Goal: Task Accomplishment & Management: Manage account settings

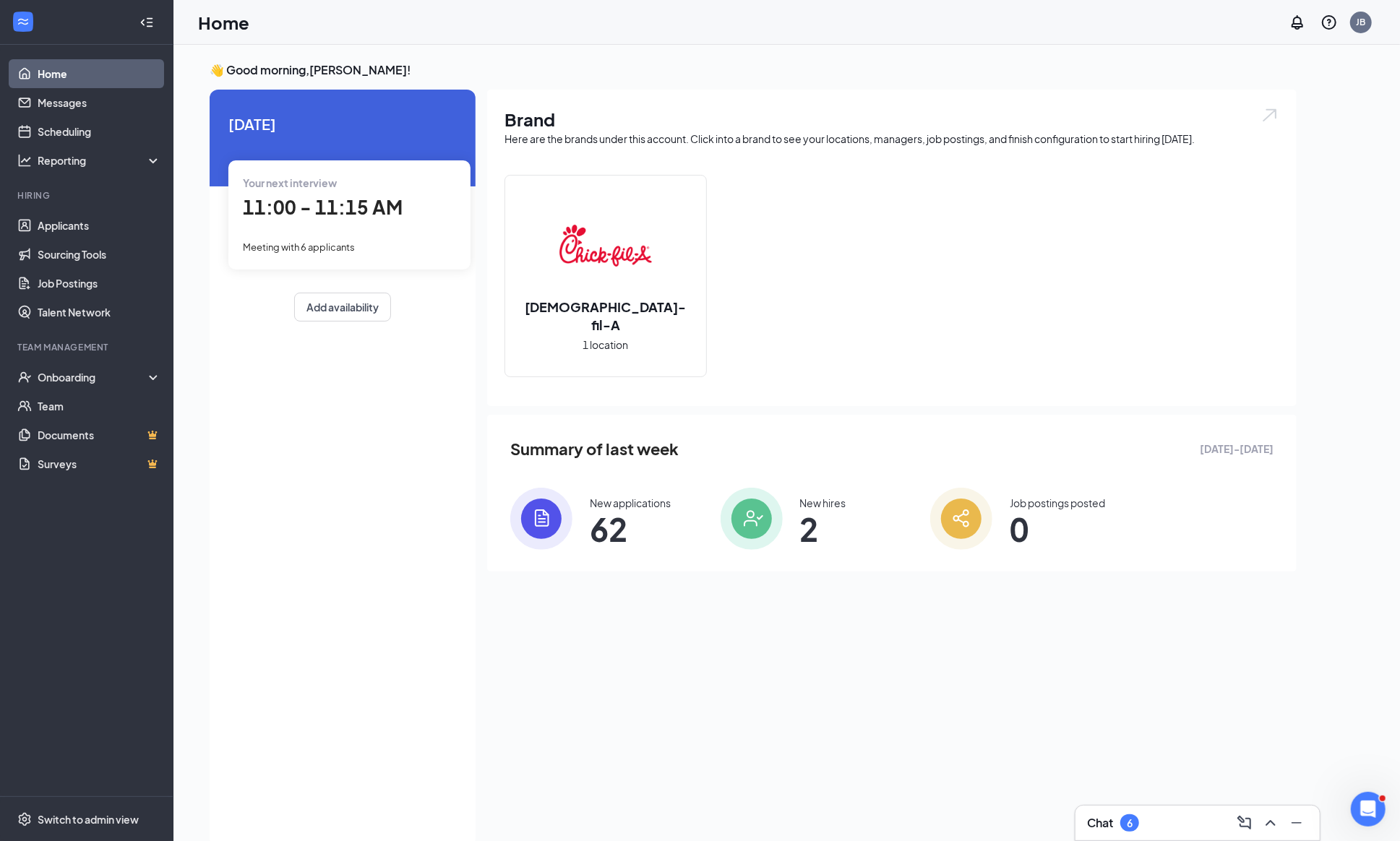
click at [594, 503] on div "New applications" at bounding box center [630, 502] width 81 height 15
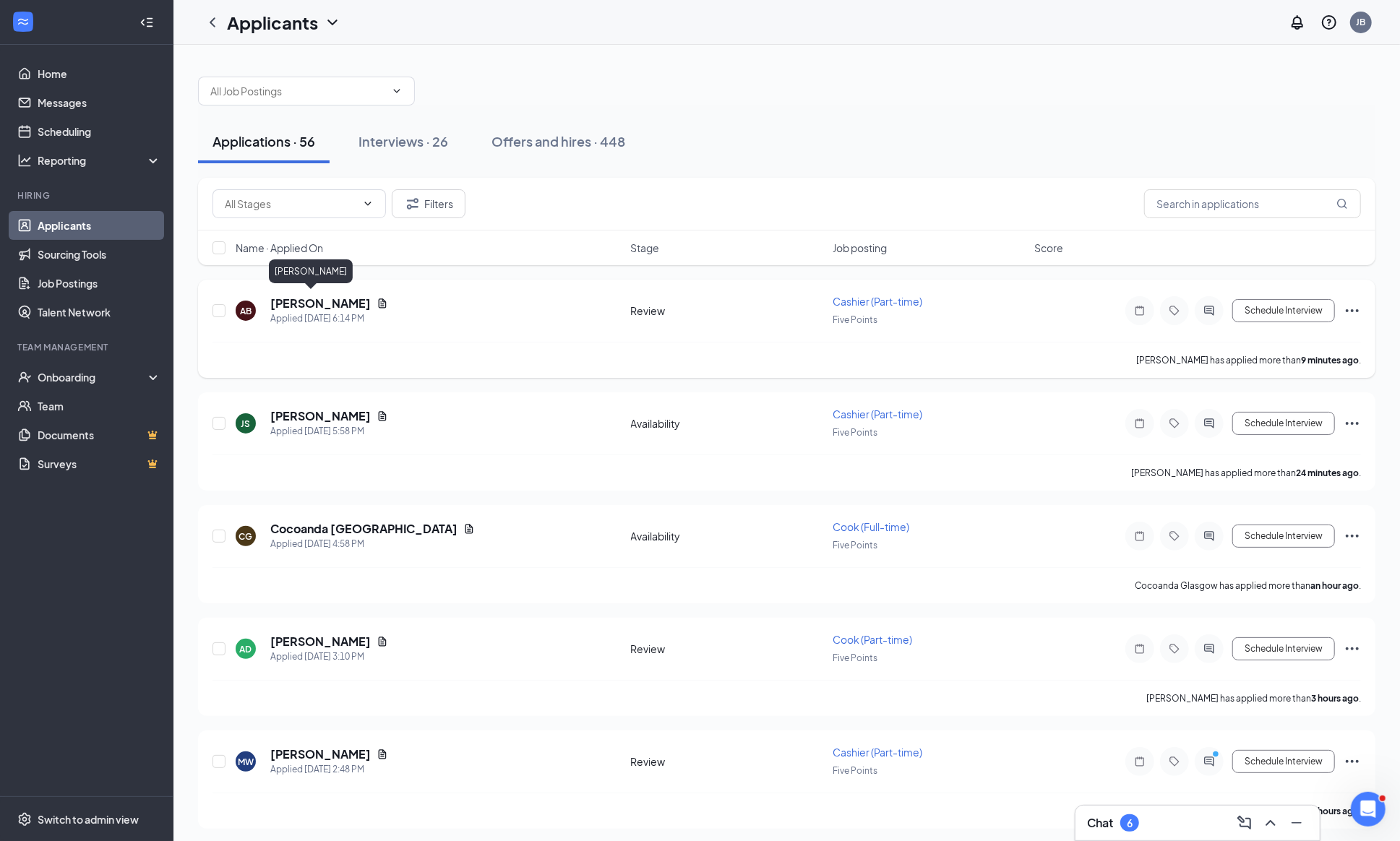
click at [304, 301] on h5 "[PERSON_NAME]" at bounding box center [320, 304] width 100 height 16
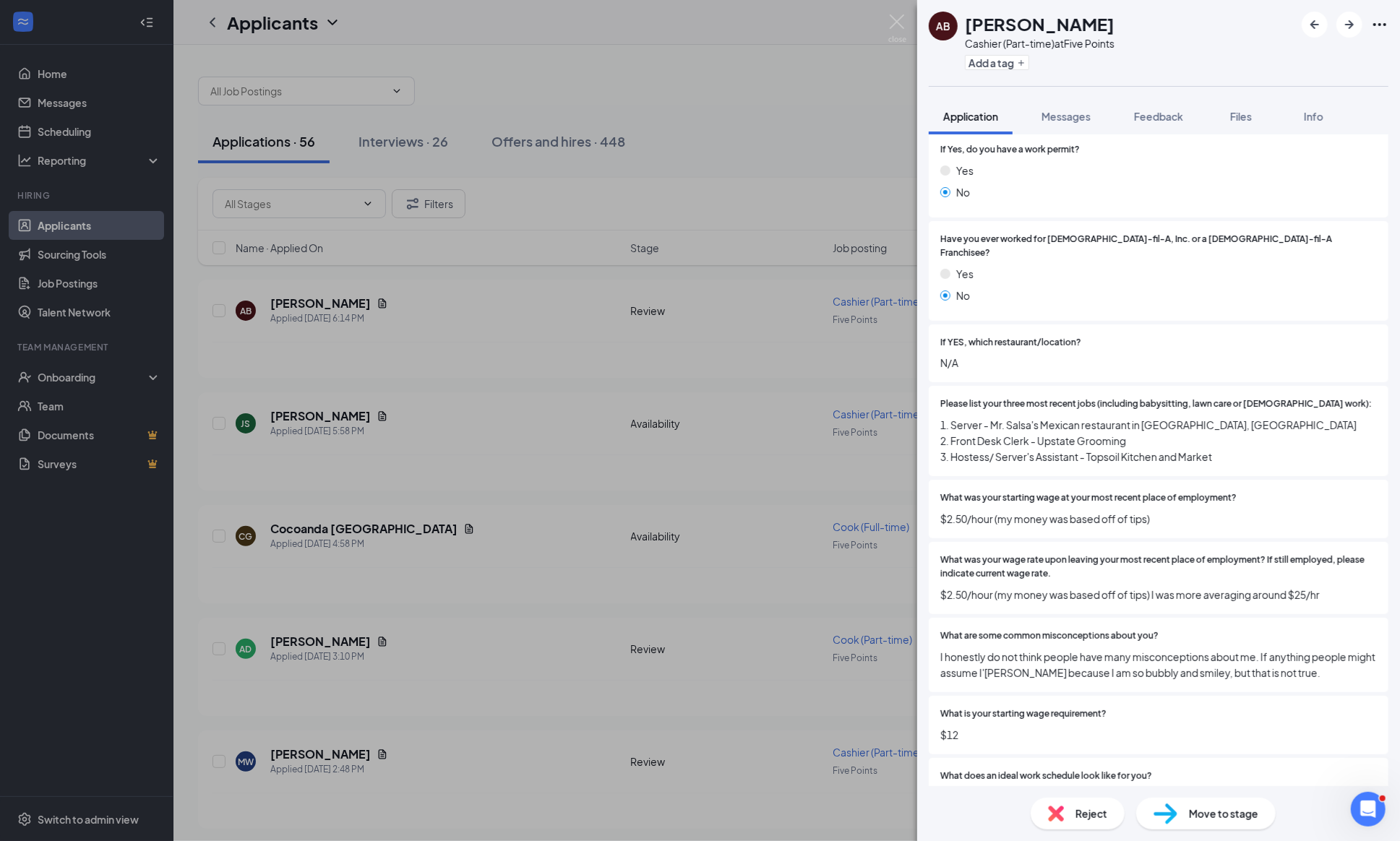
scroll to position [54, 0]
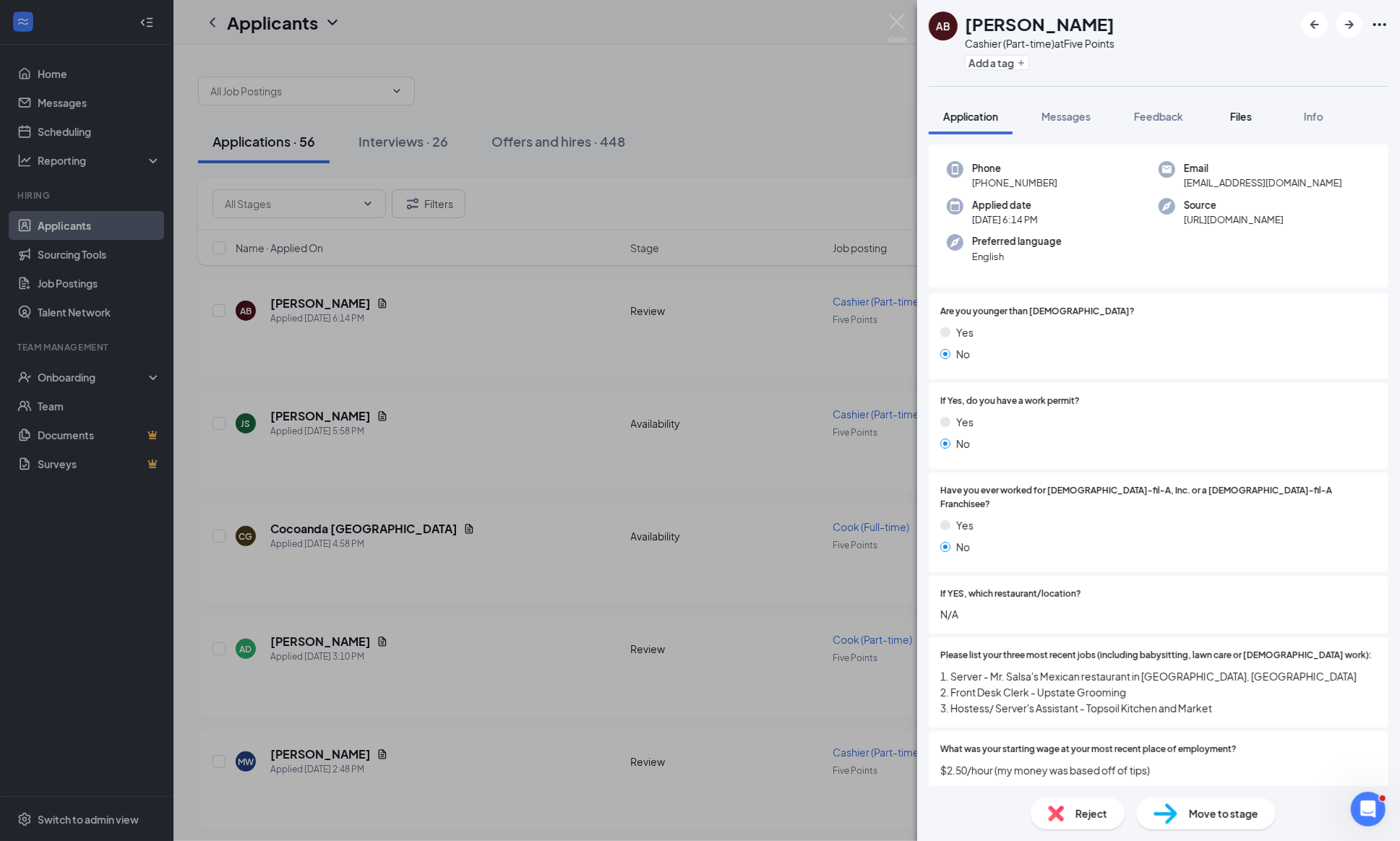
click at [1250, 107] on button "Files" at bounding box center [1241, 116] width 58 height 36
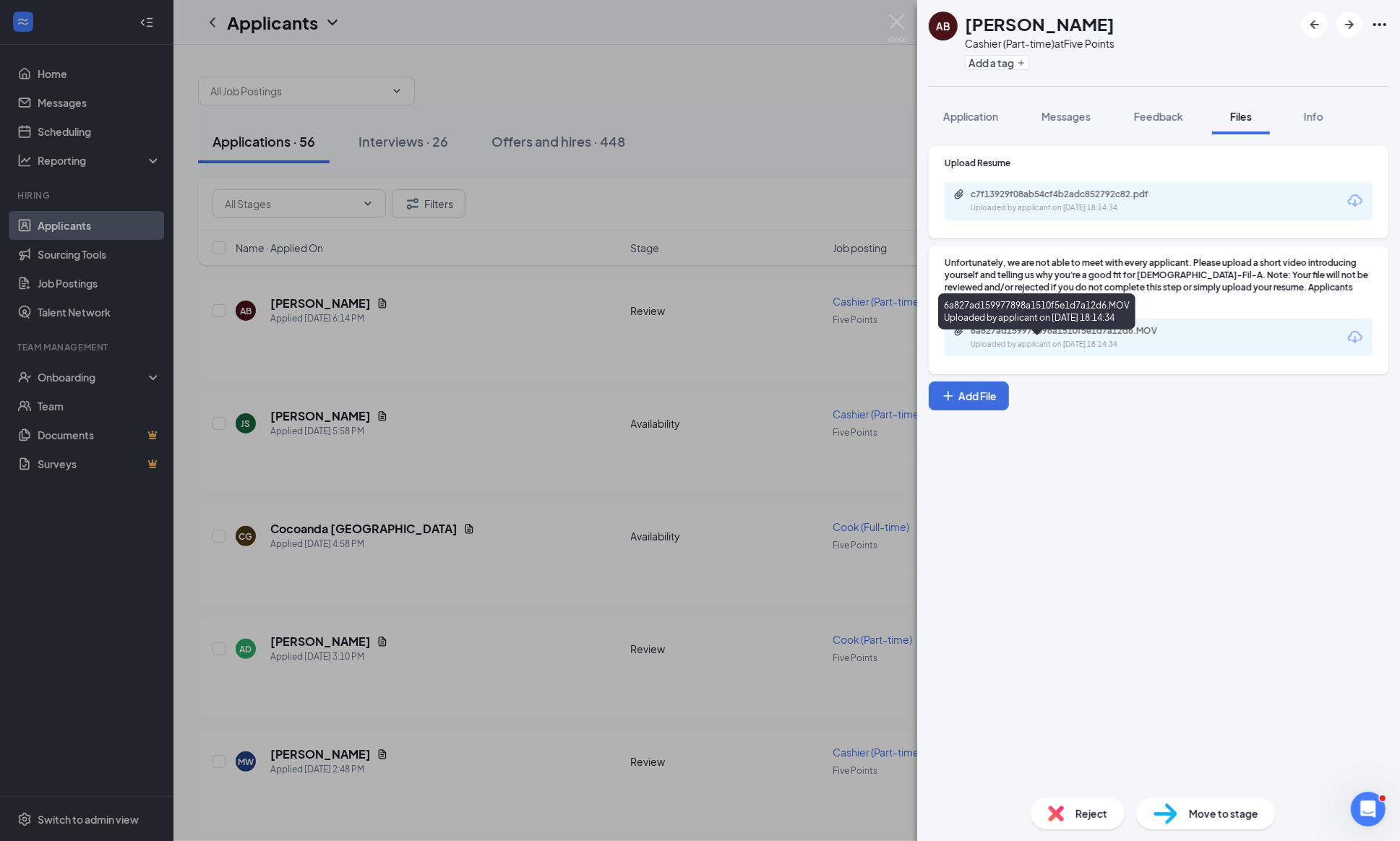
click at [1090, 337] on div "6a827ad159977898a1510f5e1d7a12d6.MOV" at bounding box center [1072, 332] width 203 height 12
click at [978, 61] on button "Add a tag" at bounding box center [997, 62] width 65 height 15
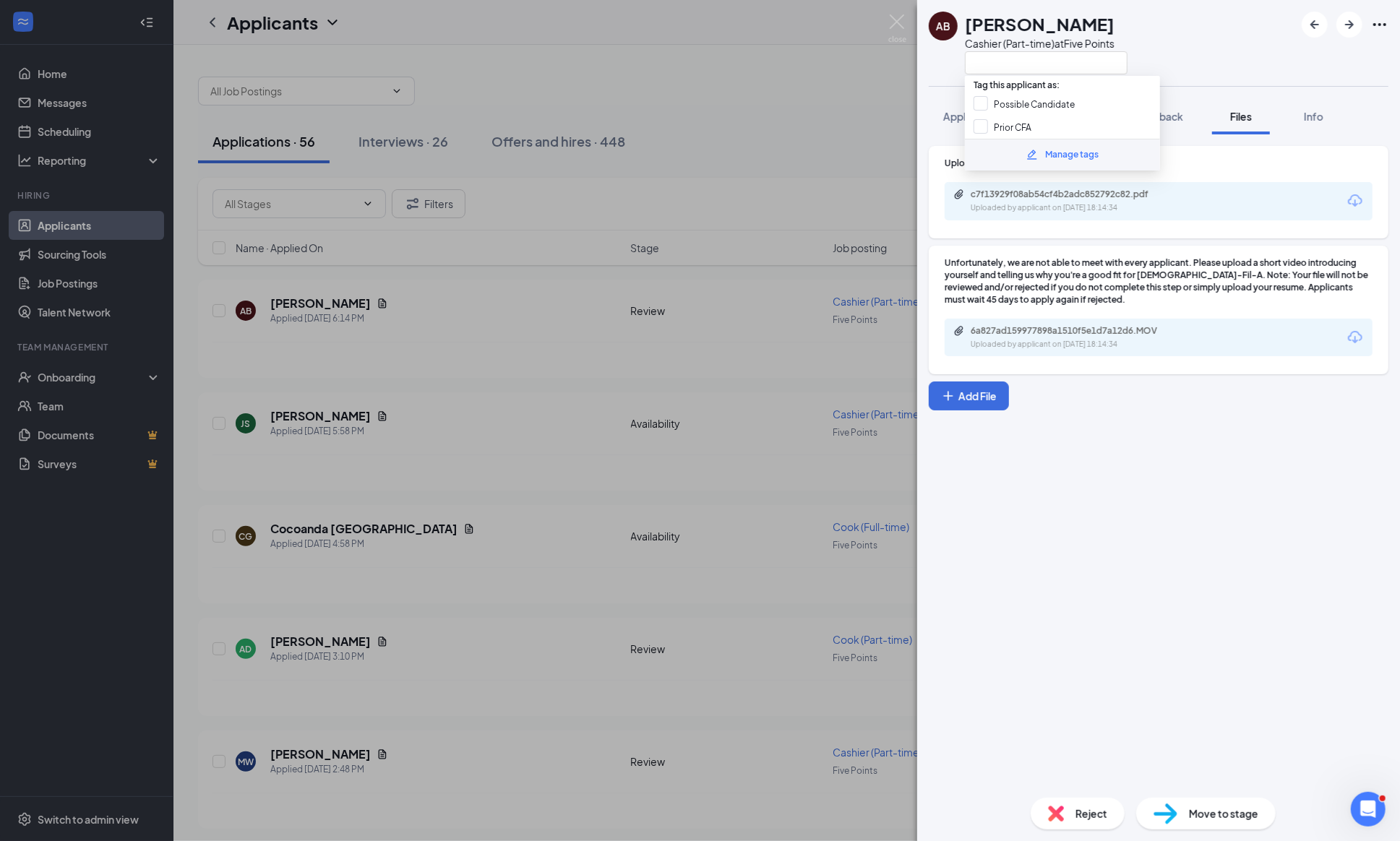
click at [1046, 157] on div "Manage tags" at bounding box center [1072, 155] width 54 height 14
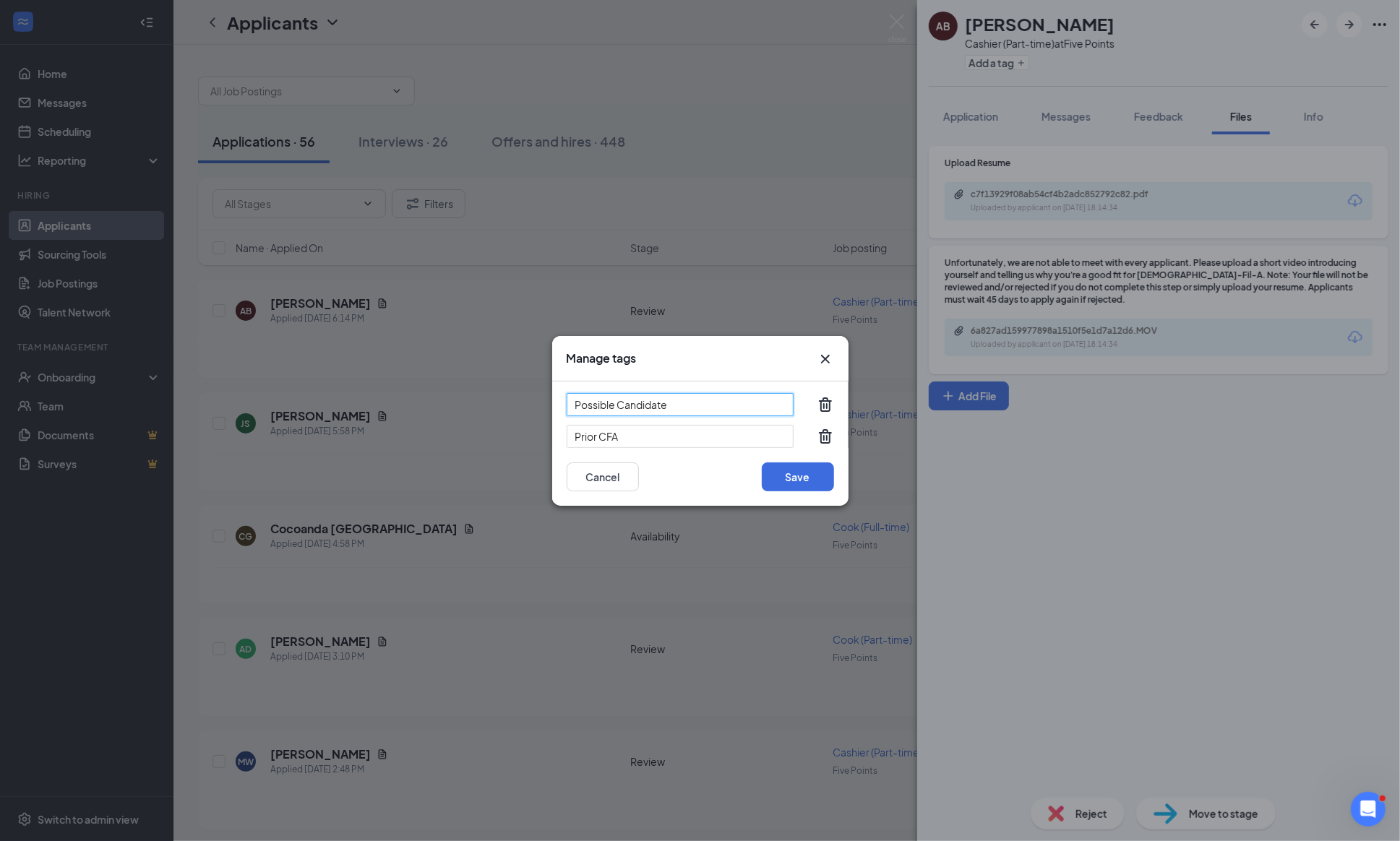
click at [682, 406] on input "Possible Candidate" at bounding box center [680, 404] width 227 height 23
type input "P"
type input "J"
type input "USC Job fair"
click at [697, 475] on div "Save Cancel" at bounding box center [700, 477] width 267 height 29
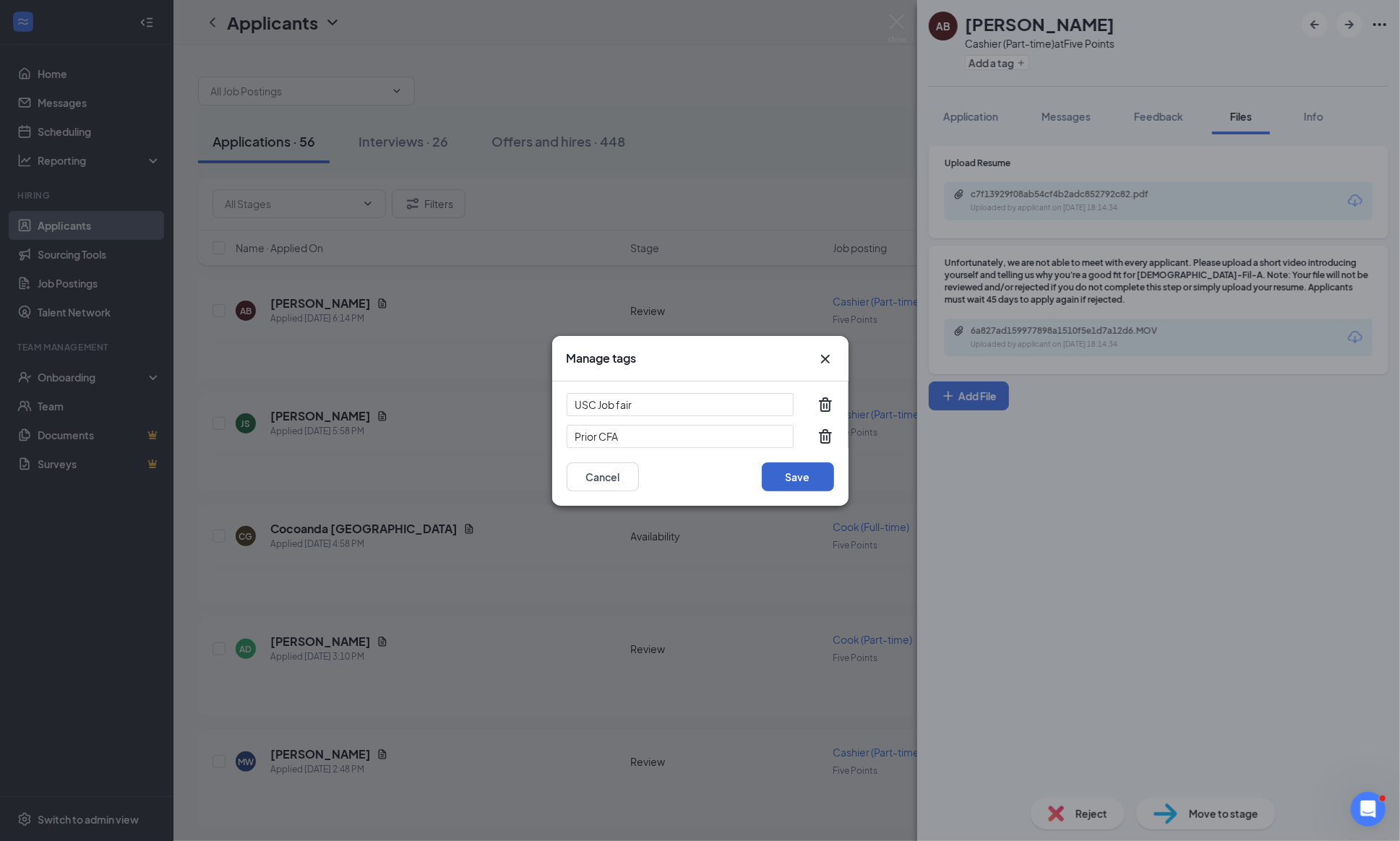
click at [798, 485] on button "Save" at bounding box center [797, 477] width 72 height 29
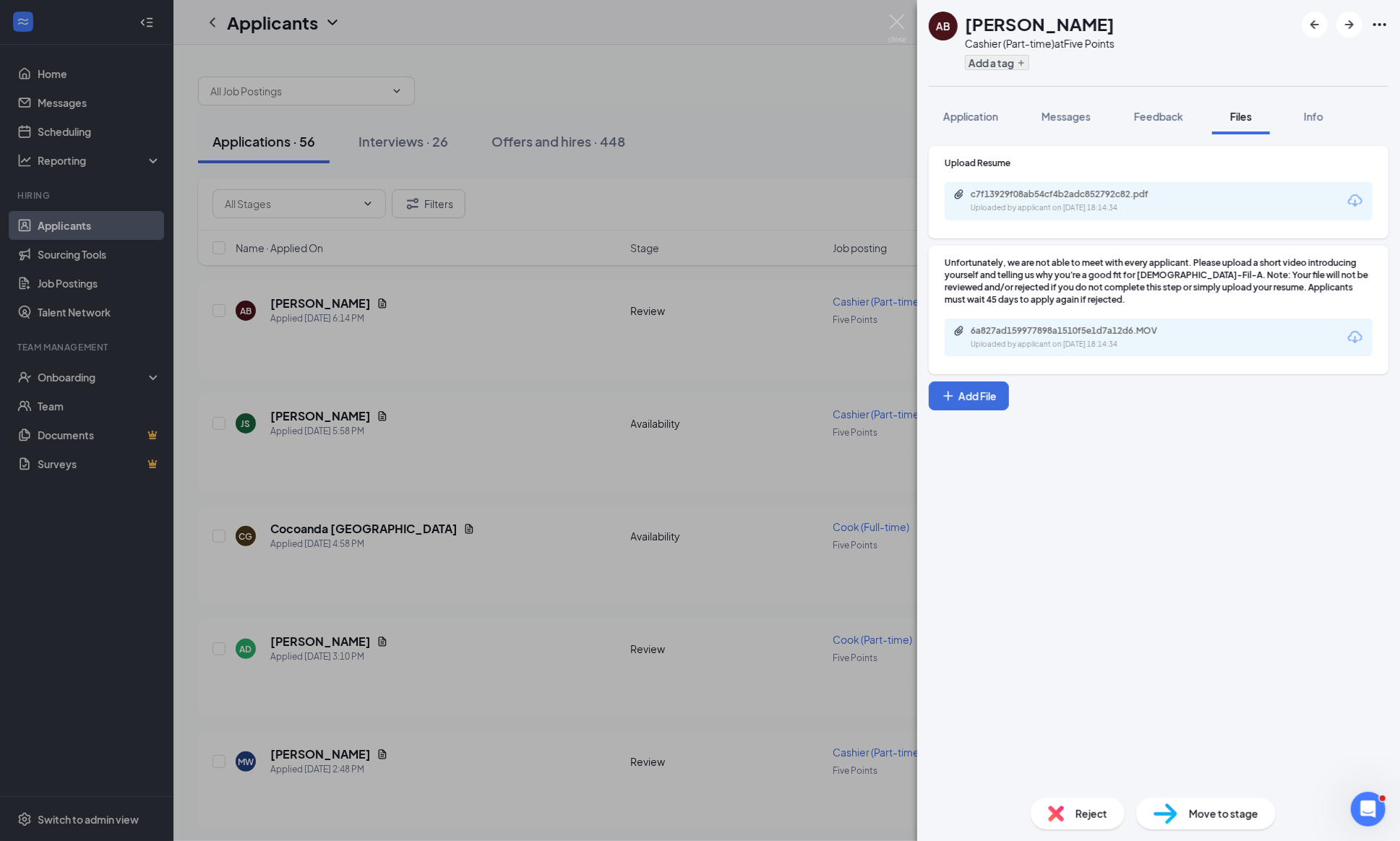
click at [977, 67] on button "Add a tag" at bounding box center [997, 62] width 65 height 15
click at [977, 105] on label "USC Job fair" at bounding box center [1009, 104] width 70 height 16
click at [977, 105] on input "USC Job fair" at bounding box center [1009, 104] width 70 height 16
click at [990, 99] on label "USC Job fair" at bounding box center [1009, 104] width 70 height 16
click at [990, 99] on input "USC Job fair" at bounding box center [1009, 104] width 70 height 16
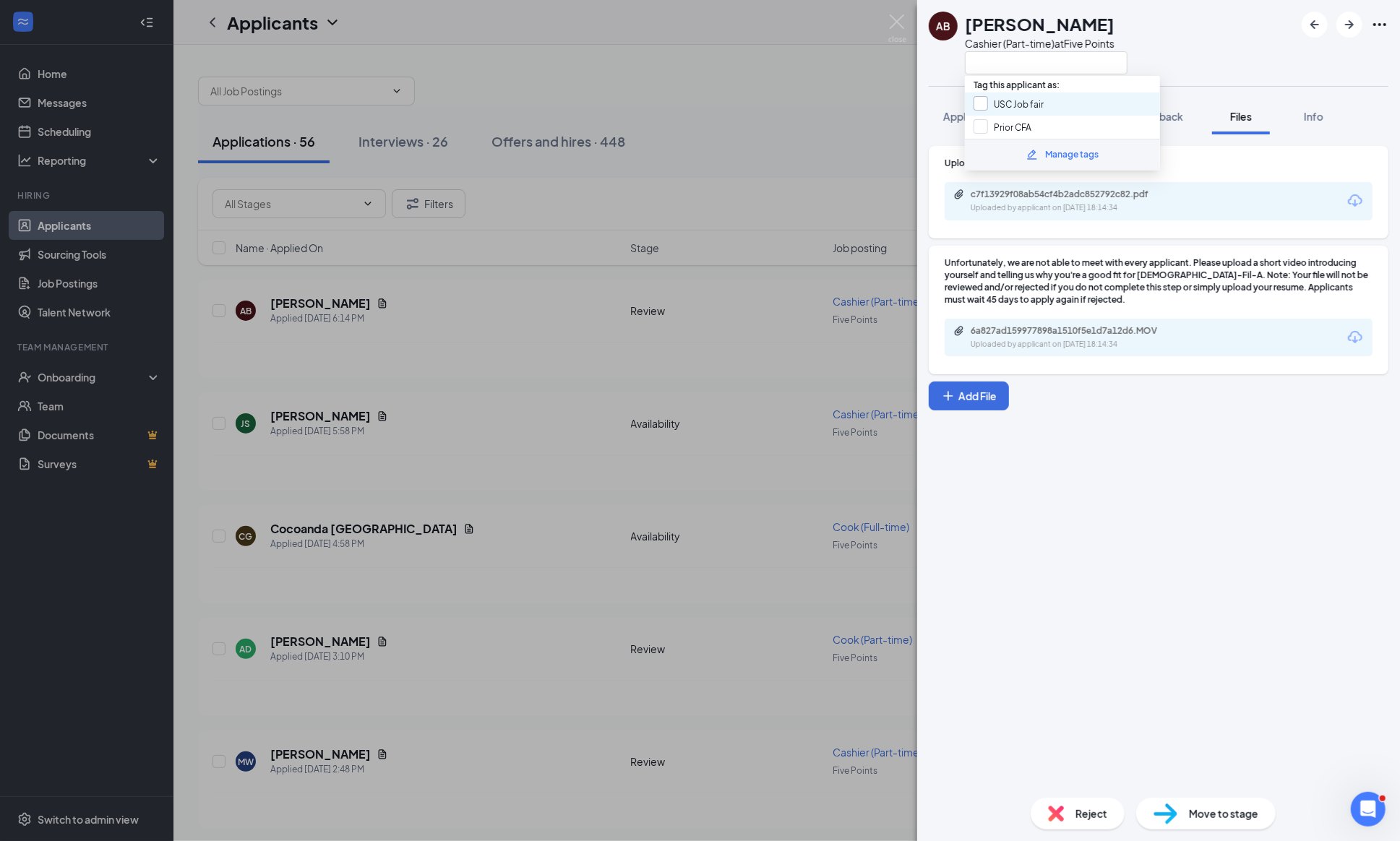
click at [981, 102] on input "USC Job fair" at bounding box center [1009, 104] width 70 height 16
checkbox input "true"
click at [1187, 17] on div "[PERSON_NAME] Cashier (Part-time) at Five Points" at bounding box center [1159, 43] width 483 height 86
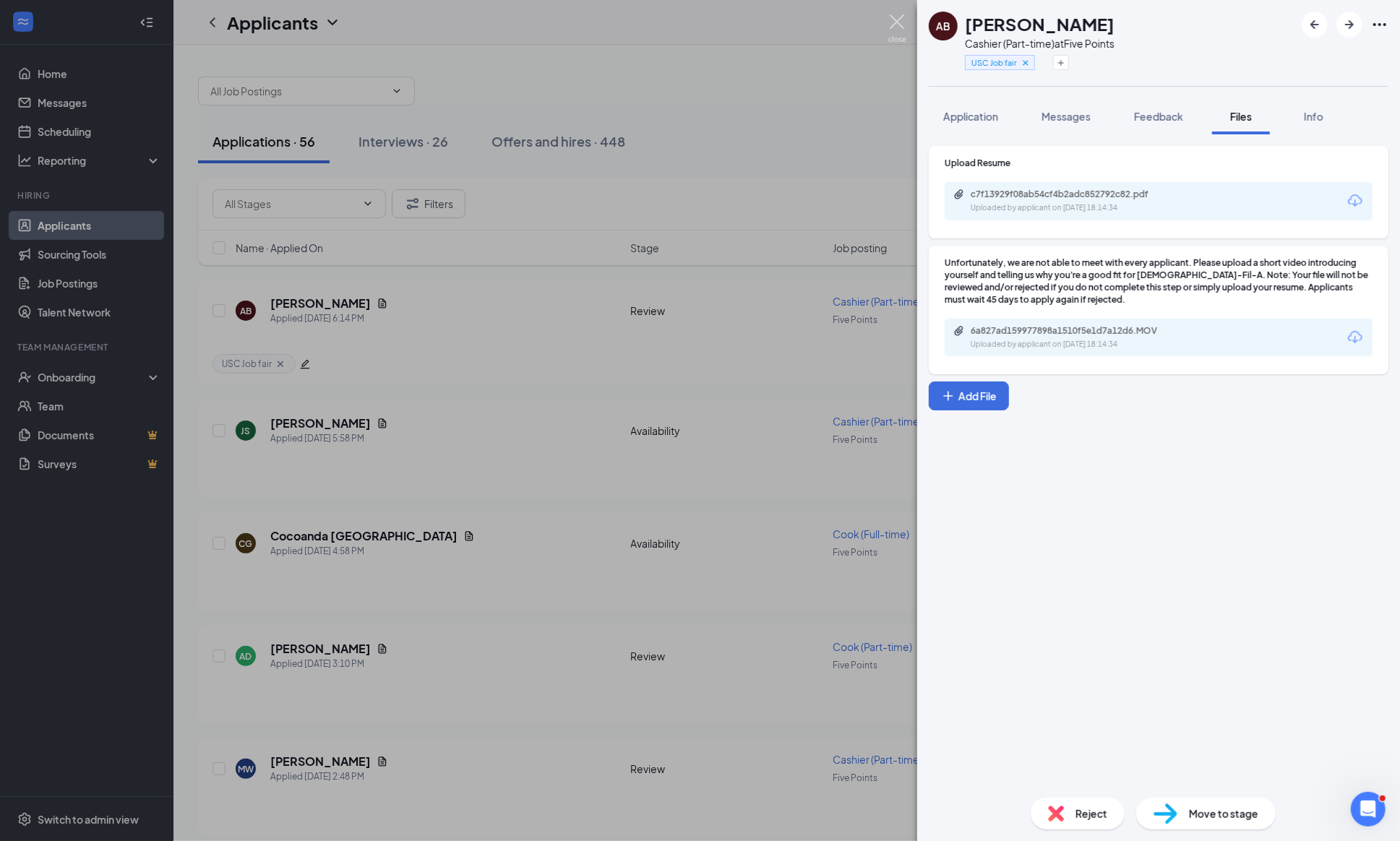
click at [892, 22] on img at bounding box center [898, 29] width 18 height 28
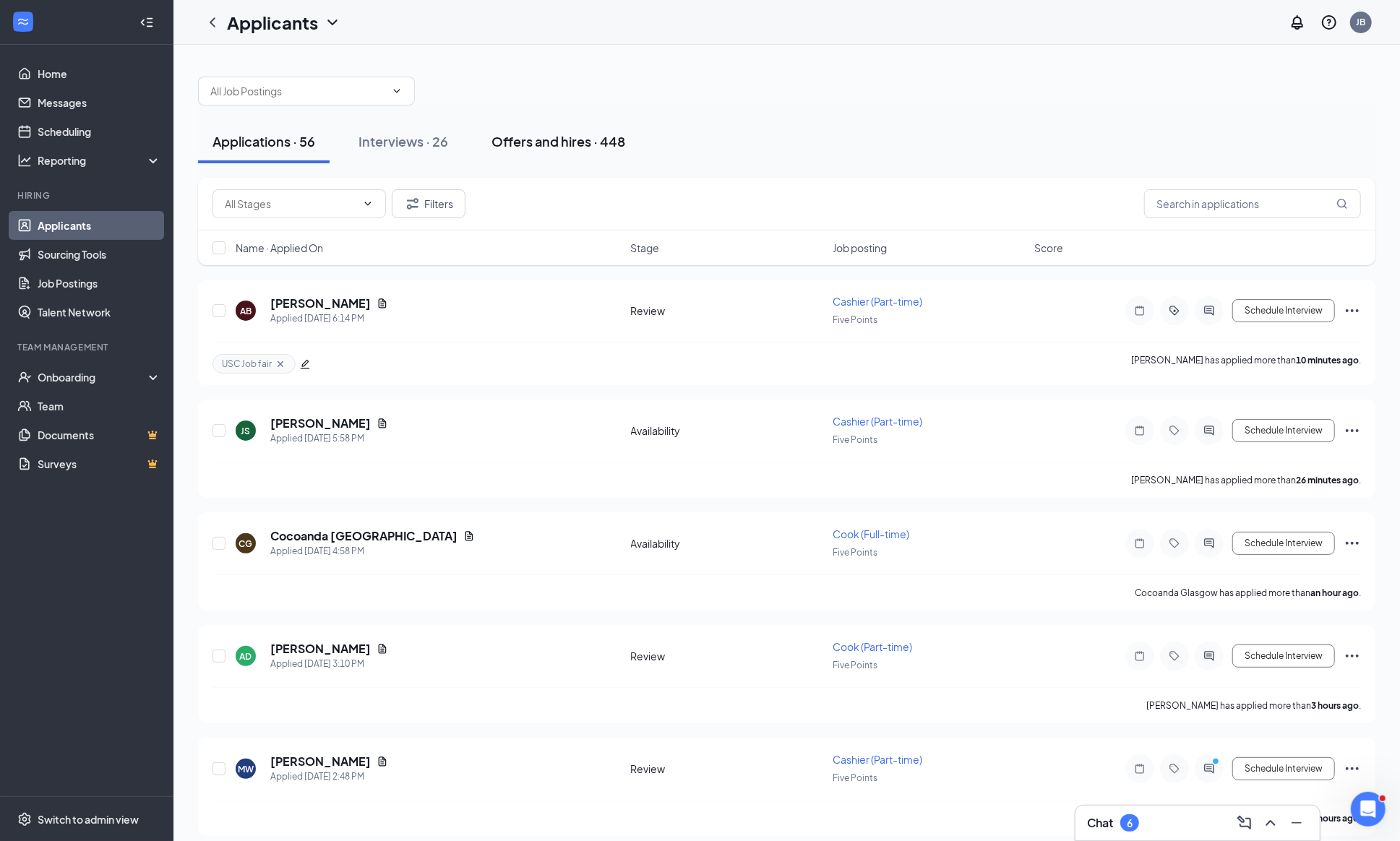
click at [520, 137] on div "Offers and hires · 448" at bounding box center [558, 141] width 134 height 18
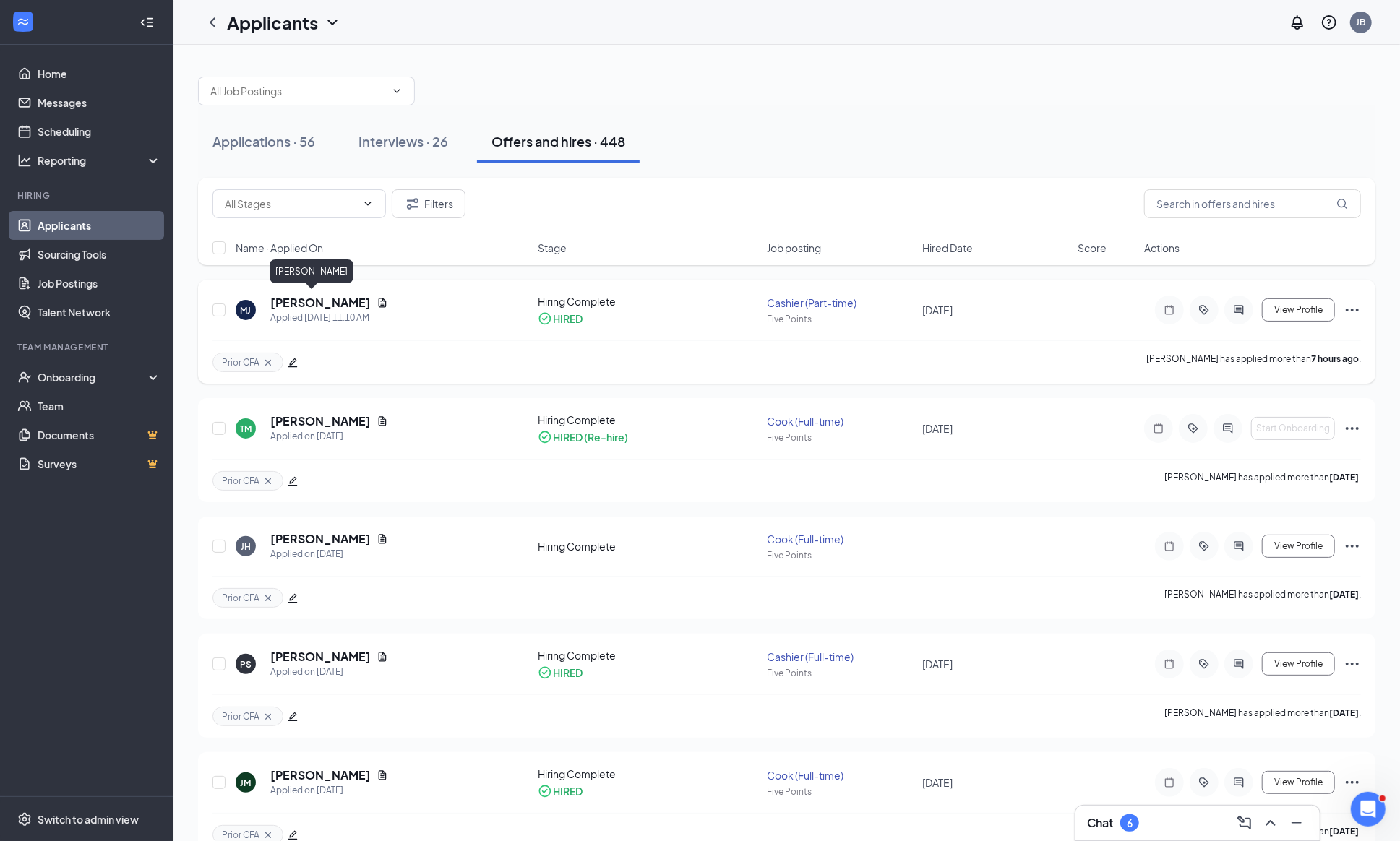
click at [286, 296] on h5 "[PERSON_NAME]" at bounding box center [320, 303] width 100 height 16
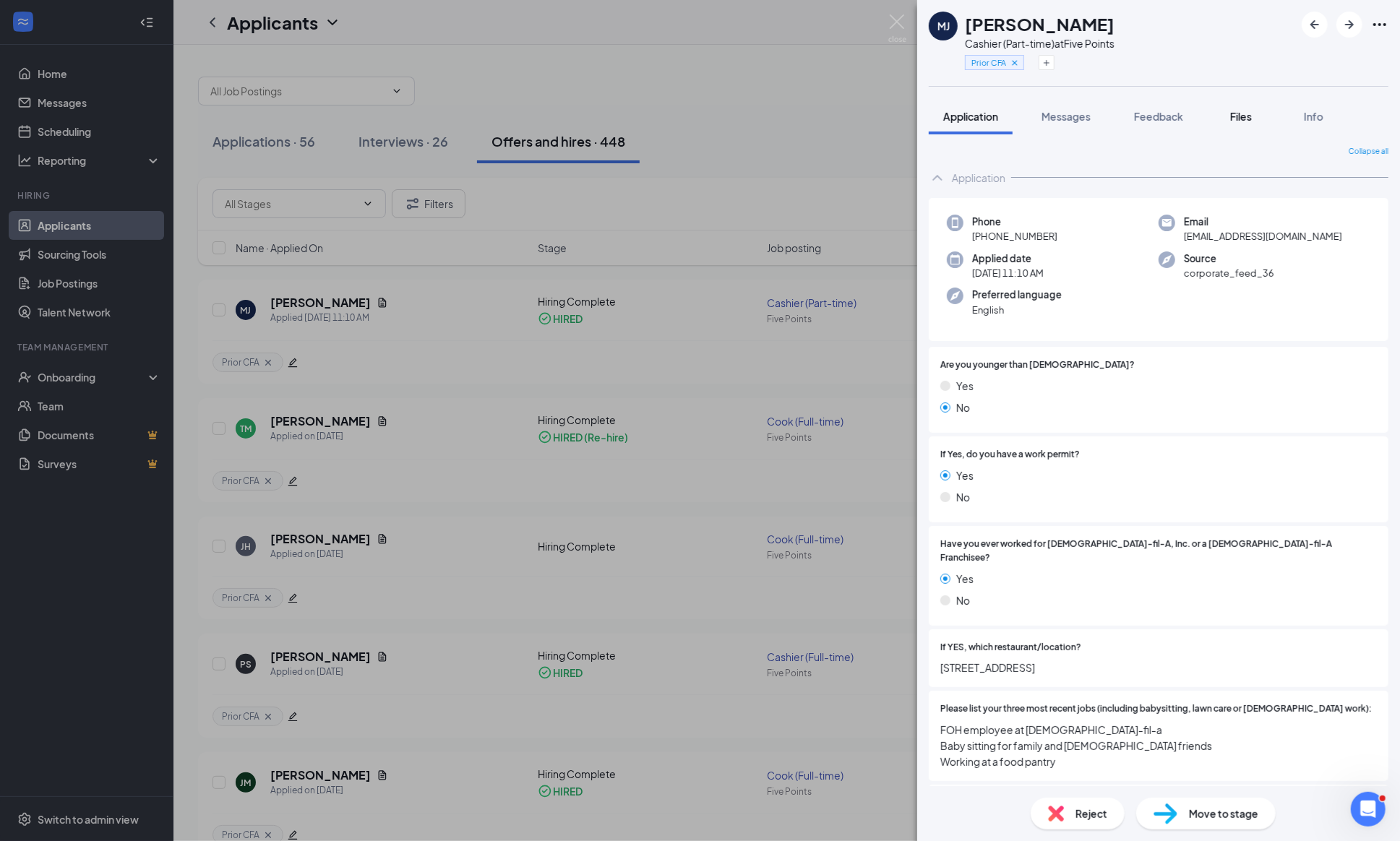
click at [1252, 110] on span "Files" at bounding box center [1241, 116] width 22 height 13
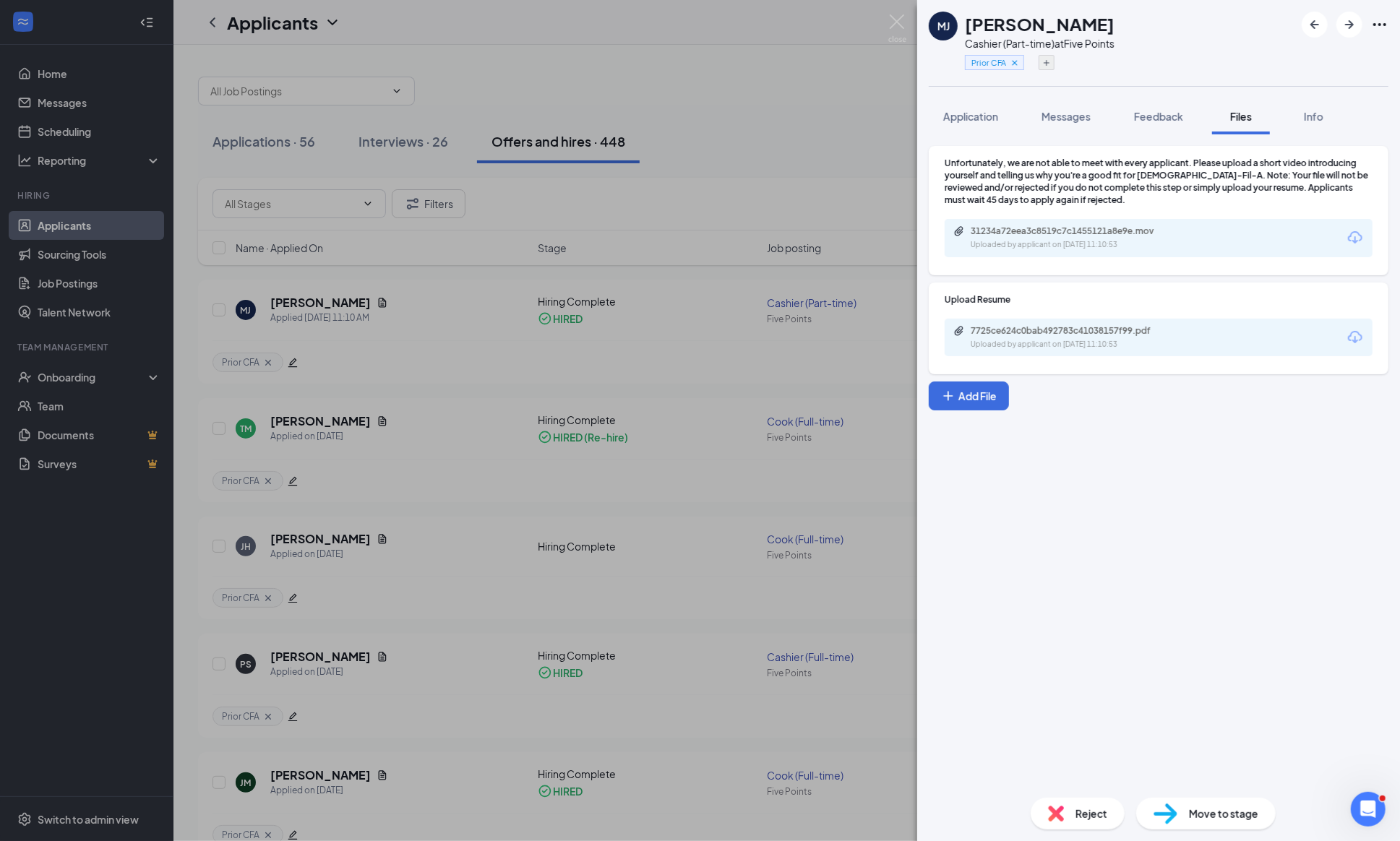
click at [1049, 63] on icon "Plus" at bounding box center [1047, 63] width 9 height 9
click at [978, 96] on input "USC Job fair" at bounding box center [1009, 104] width 70 height 16
checkbox input "true"
click at [1178, 56] on div "[PERSON_NAME] [PERSON_NAME] Cashier (Part-time) at Five Points" at bounding box center [1159, 43] width 483 height 86
click at [901, 19] on img at bounding box center [898, 29] width 18 height 28
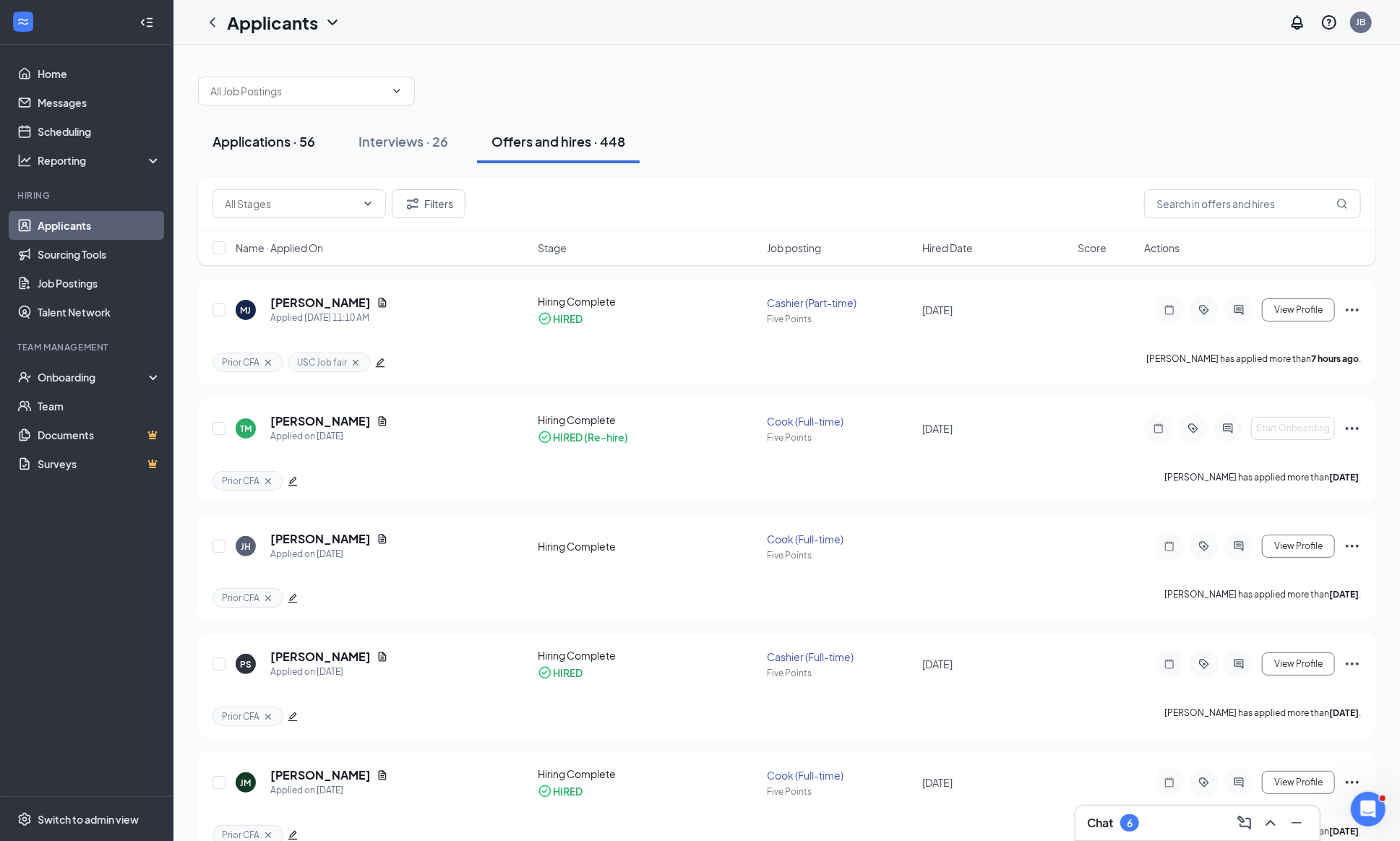
click at [263, 136] on div "Applications · 56" at bounding box center [263, 141] width 102 height 18
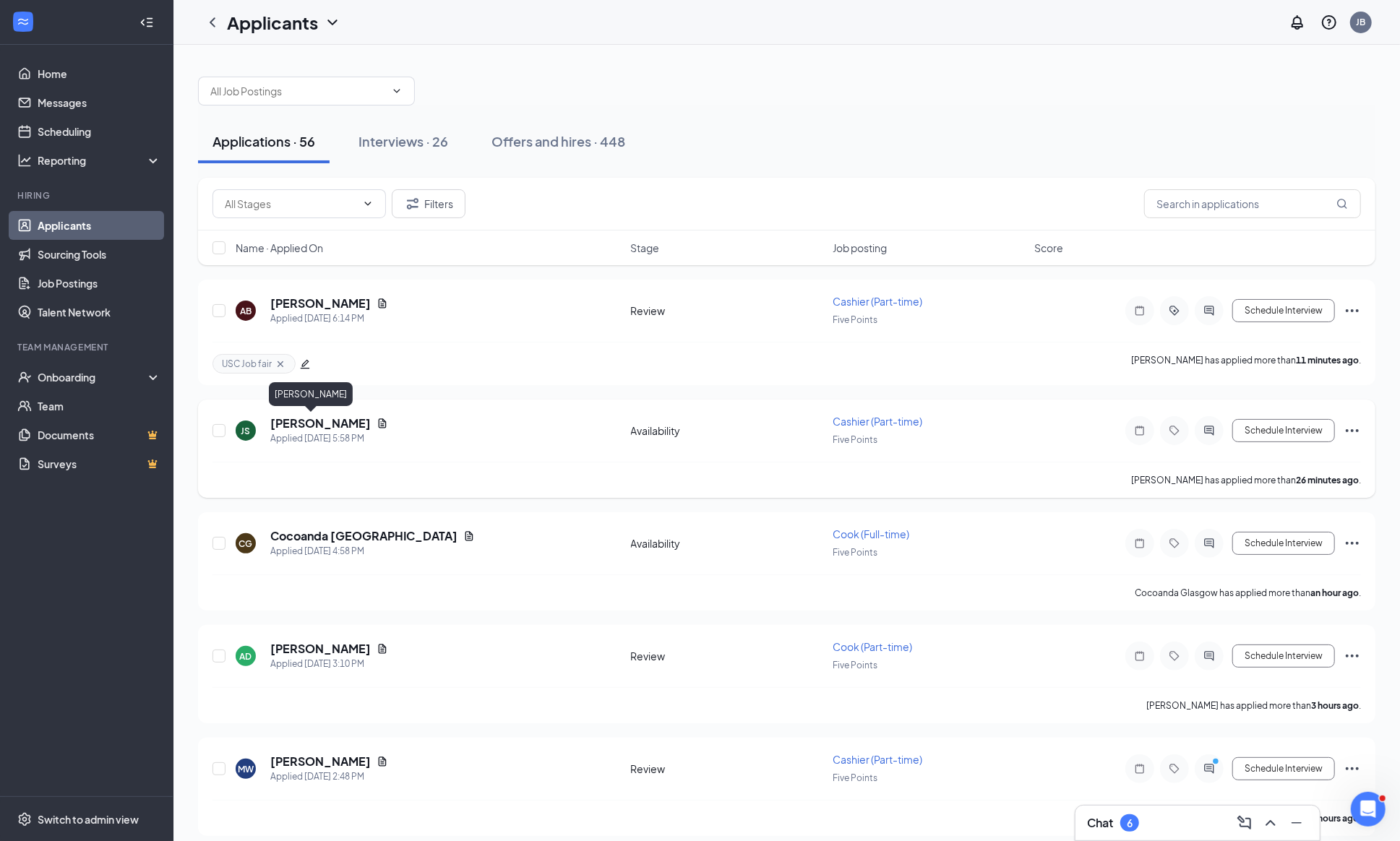
click at [310, 423] on h5 "[PERSON_NAME]" at bounding box center [320, 424] width 100 height 16
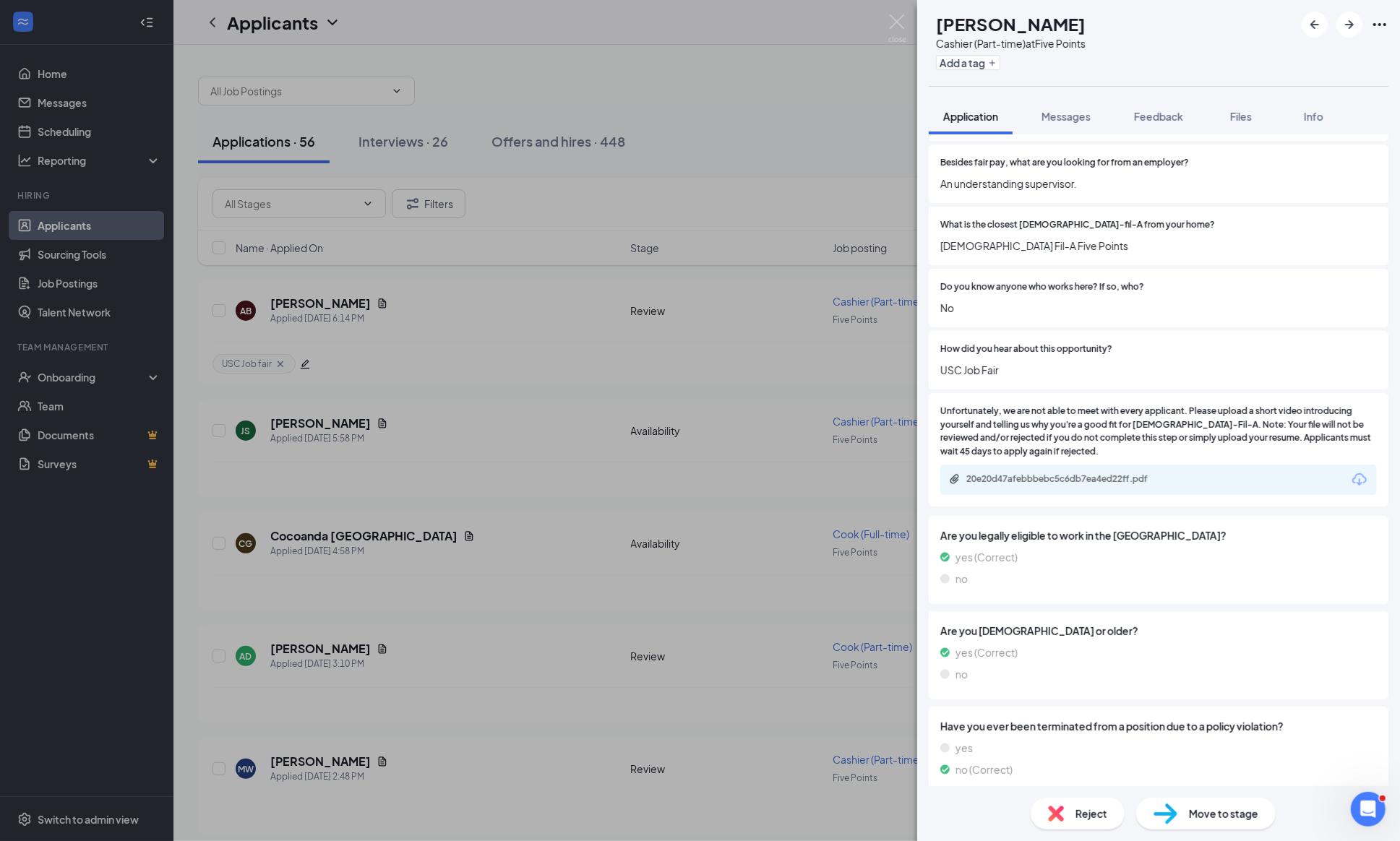
scroll to position [971, 0]
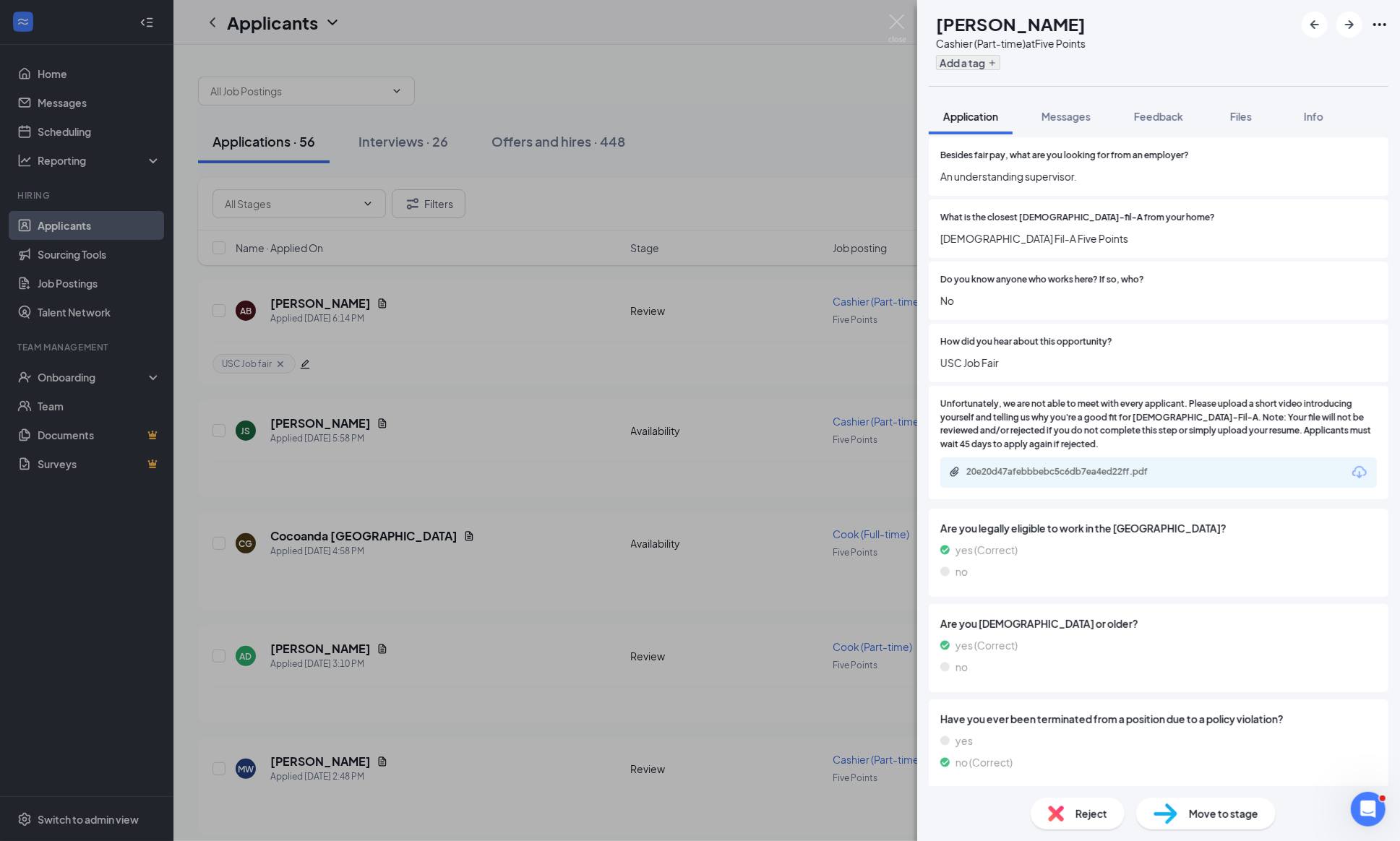
click at [1000, 64] on button "Add a tag" at bounding box center [968, 62] width 65 height 15
click at [978, 105] on div at bounding box center [981, 103] width 15 height 15
click at [978, 105] on input "USC Job fair" at bounding box center [1009, 104] width 70 height 16
click at [984, 102] on div at bounding box center [981, 103] width 15 height 15
click at [984, 102] on input "USC Job fair" at bounding box center [1009, 104] width 70 height 16
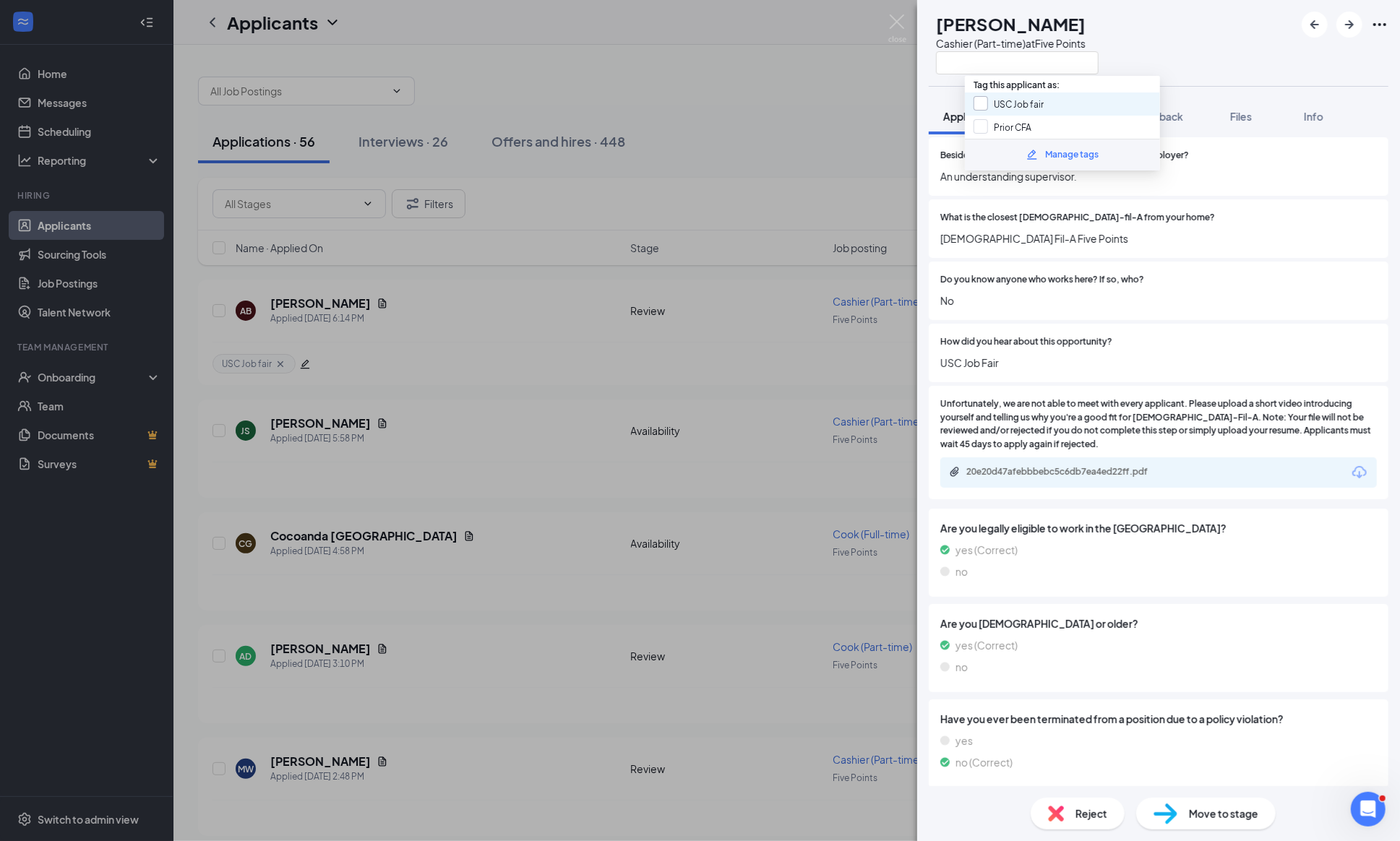
click at [976, 99] on input "USC Job fair" at bounding box center [1009, 104] width 70 height 16
checkbox input "true"
click at [1199, 54] on div "JS [PERSON_NAME] (Part-time) at Five Points" at bounding box center [1159, 43] width 483 height 86
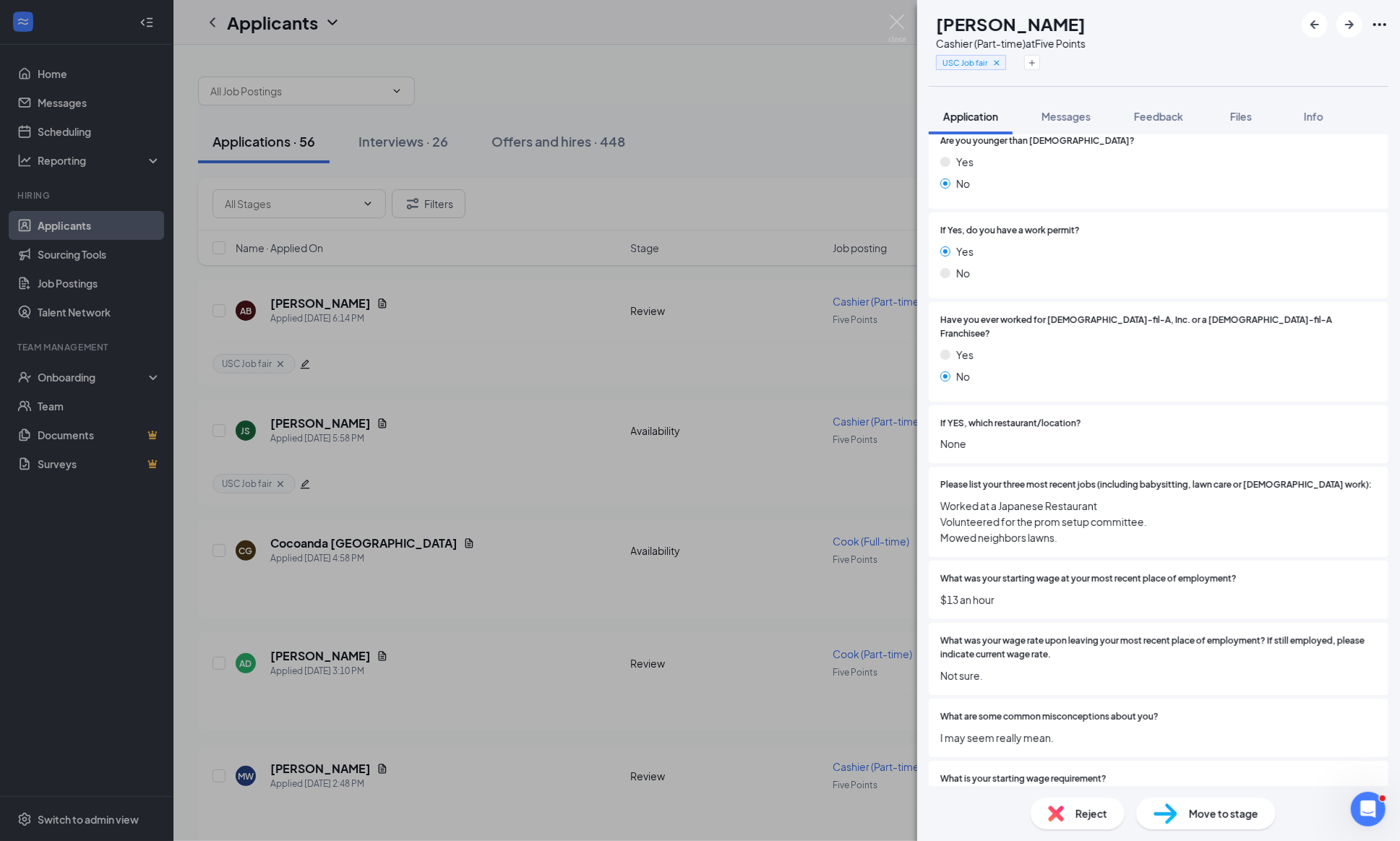
scroll to position [226, 0]
click at [888, 25] on div "JS [PERSON_NAME] (Part-time) at Five Points USC Job fair Application Messages F…" at bounding box center [700, 420] width 1400 height 841
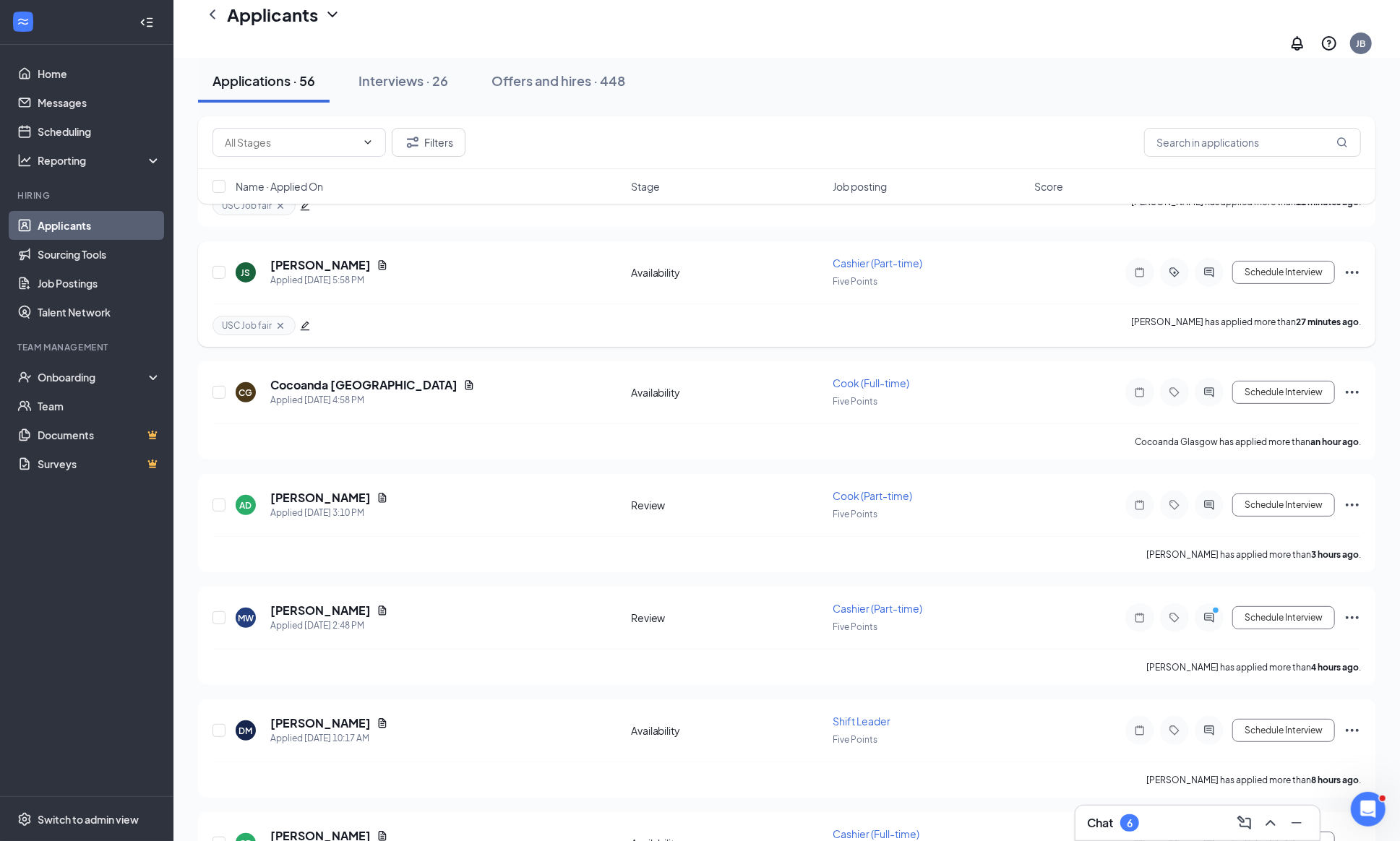
scroll to position [182, 0]
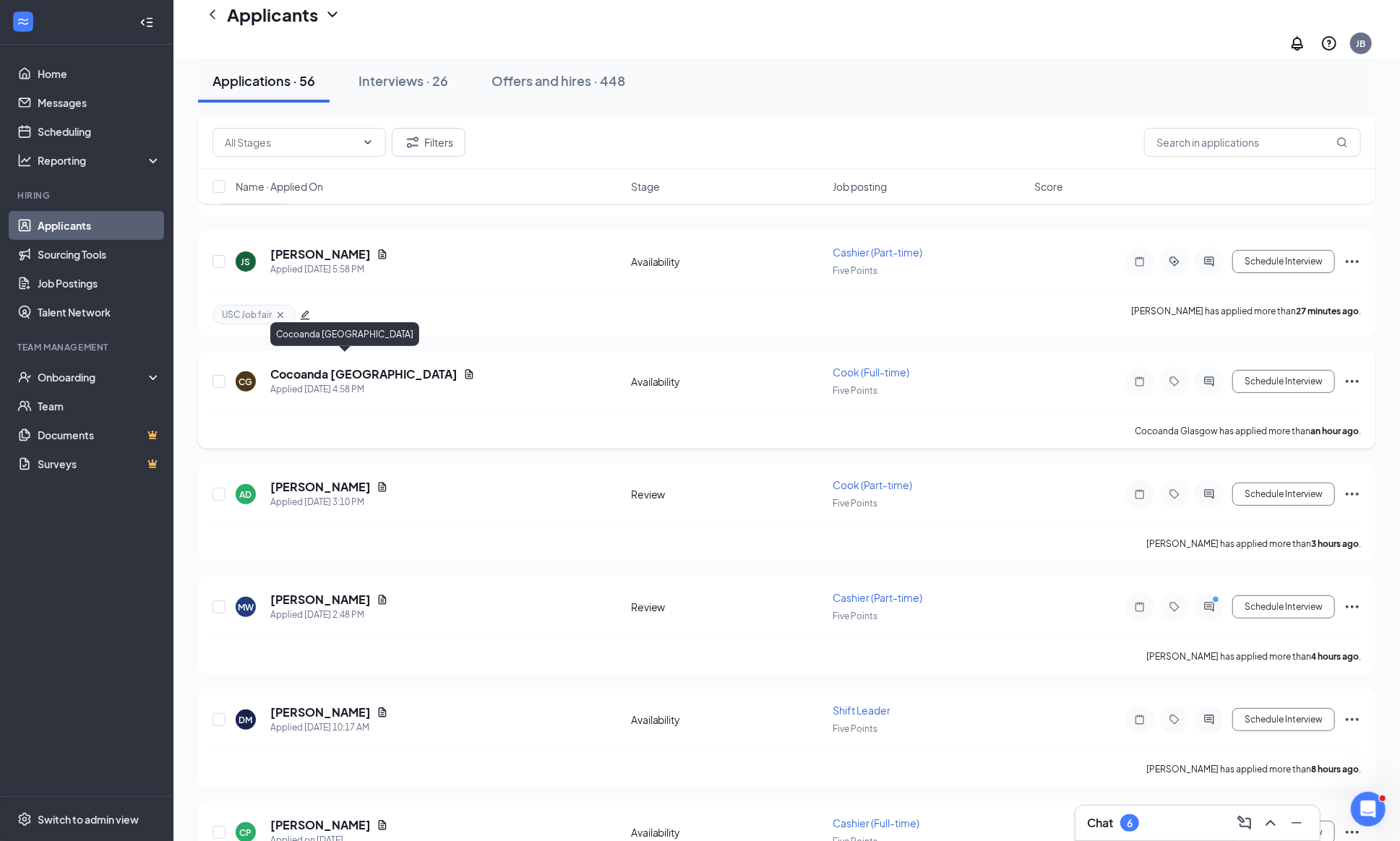
click at [358, 366] on h5 "Cocoanda [GEOGRAPHIC_DATA]" at bounding box center [363, 374] width 188 height 16
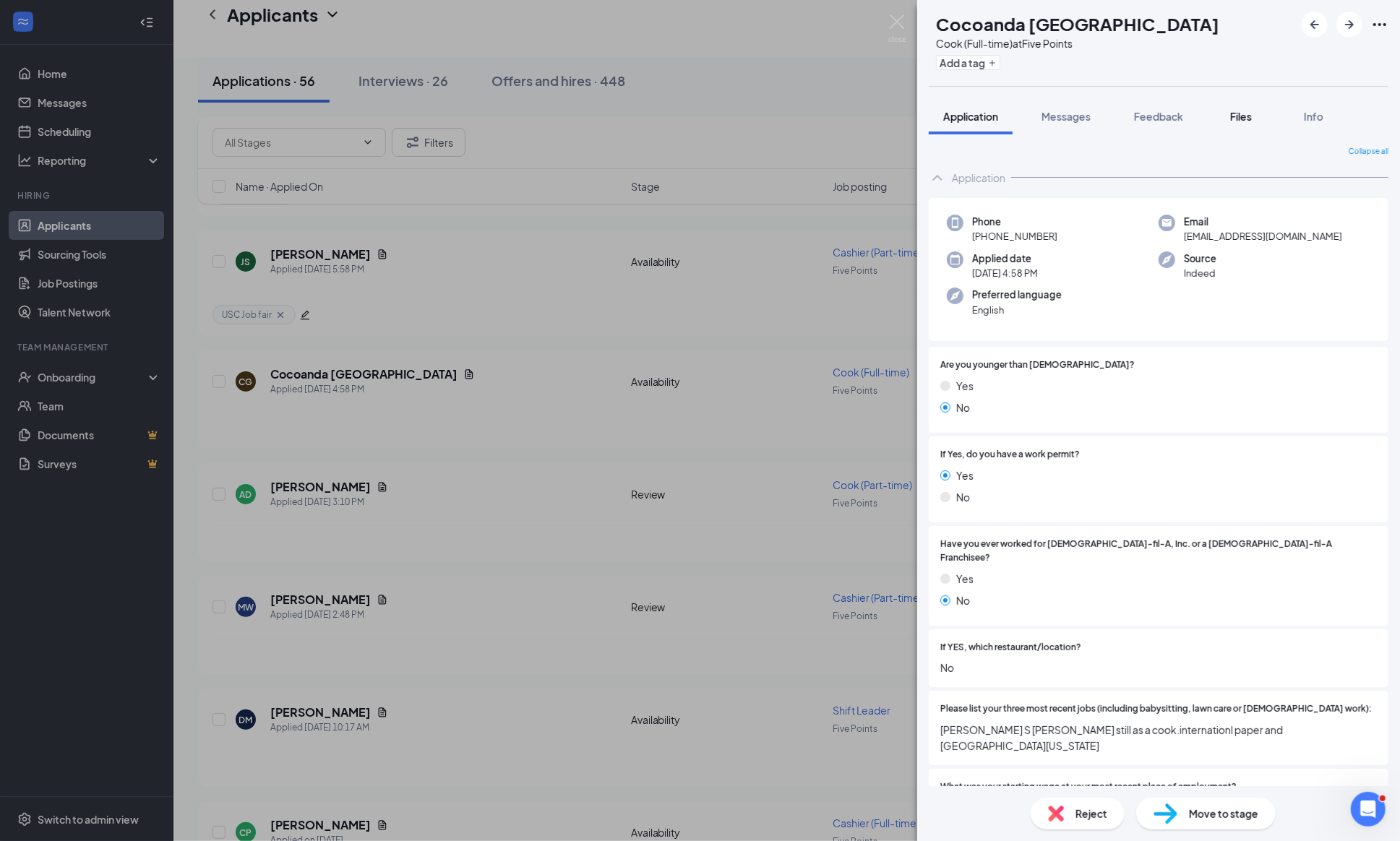
click at [1249, 107] on button "Files" at bounding box center [1241, 116] width 58 height 36
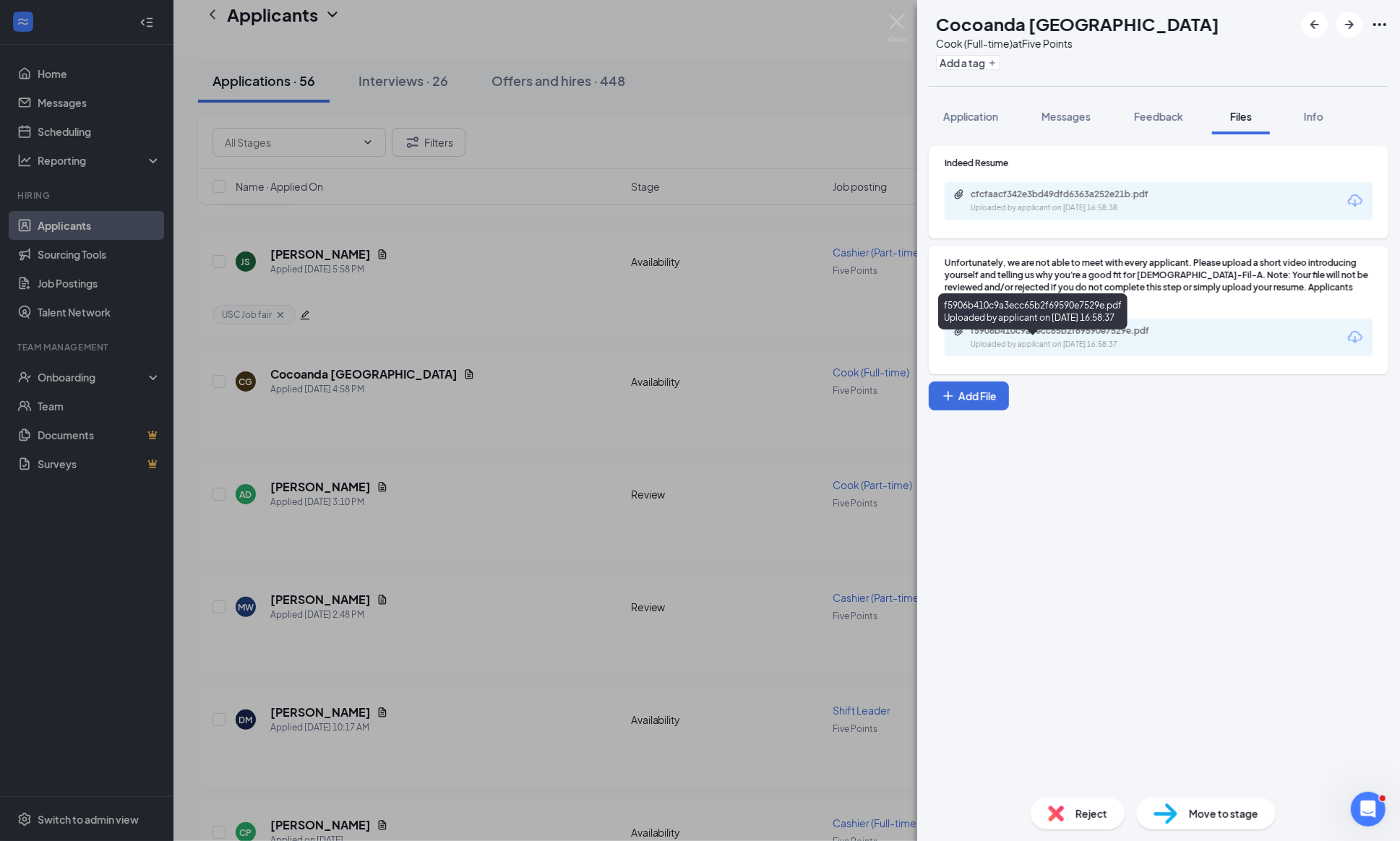
click at [1046, 337] on div "f5906b410c9a3ecc65b2f69590e7529e.pdf" at bounding box center [1072, 332] width 203 height 12
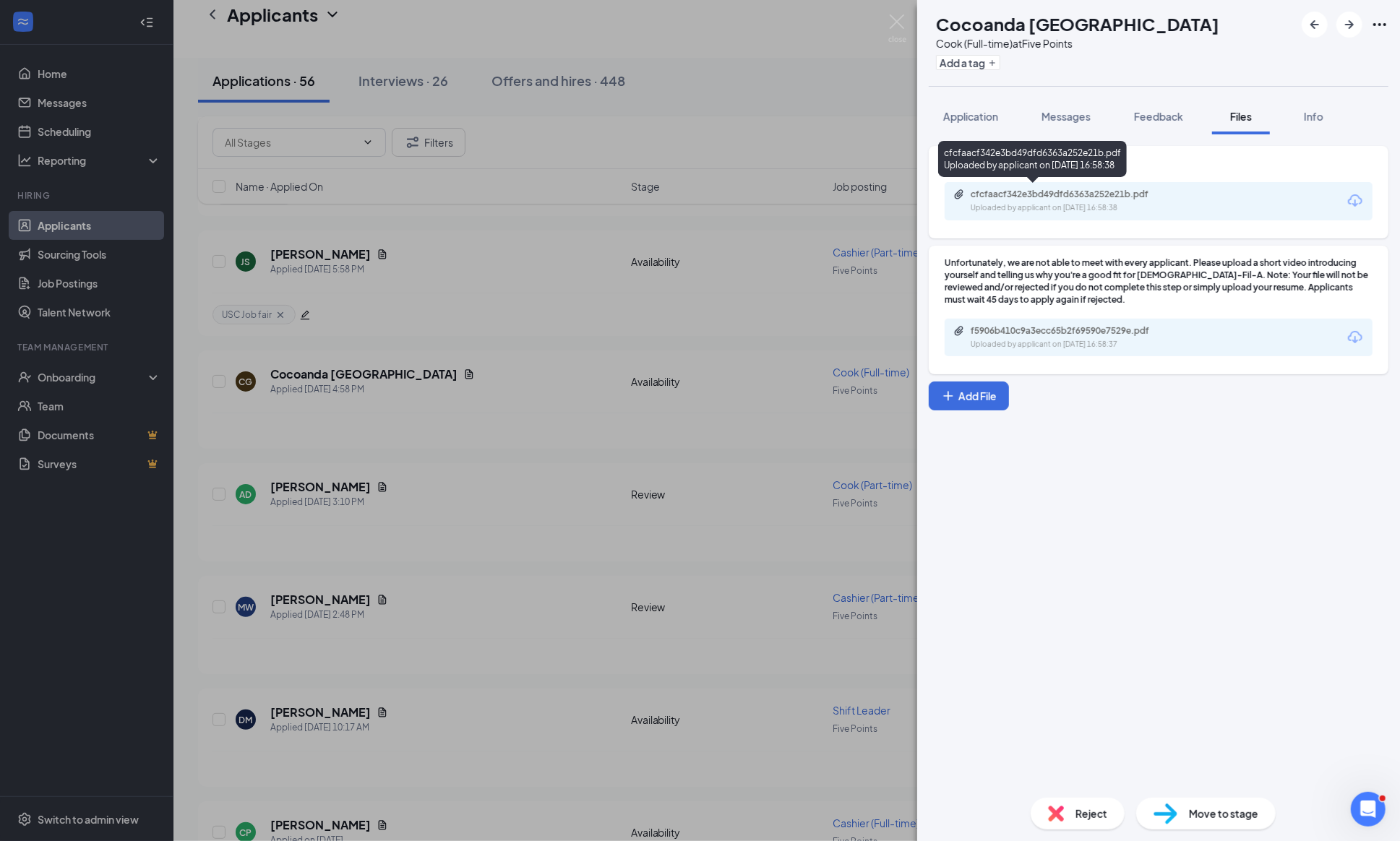
click at [999, 195] on div "cfcfaacf342e3bd49dfd6363a252e21b.pdf" at bounding box center [1072, 195] width 203 height 12
click at [984, 113] on span "Application" at bounding box center [970, 116] width 55 height 13
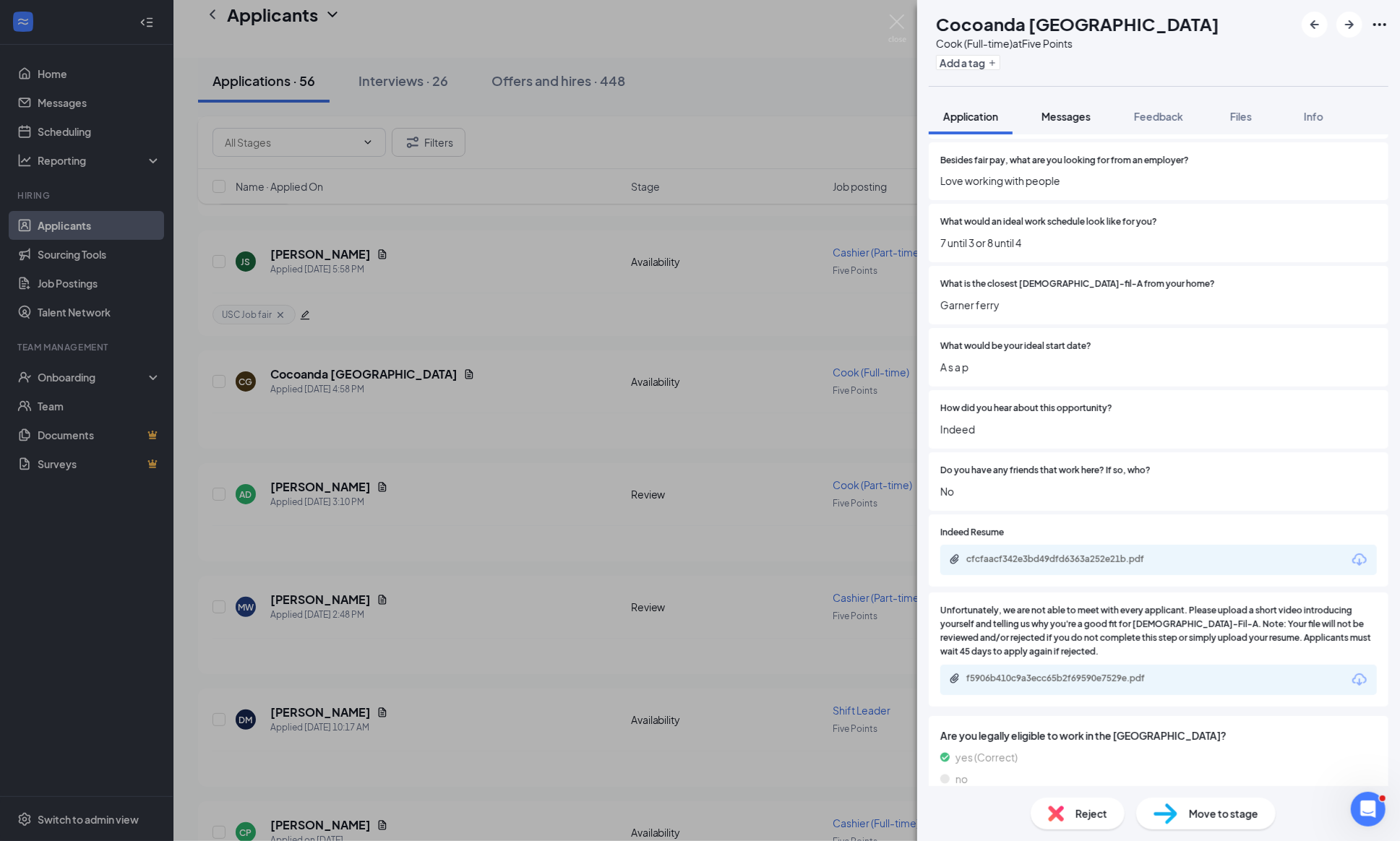
scroll to position [885, 0]
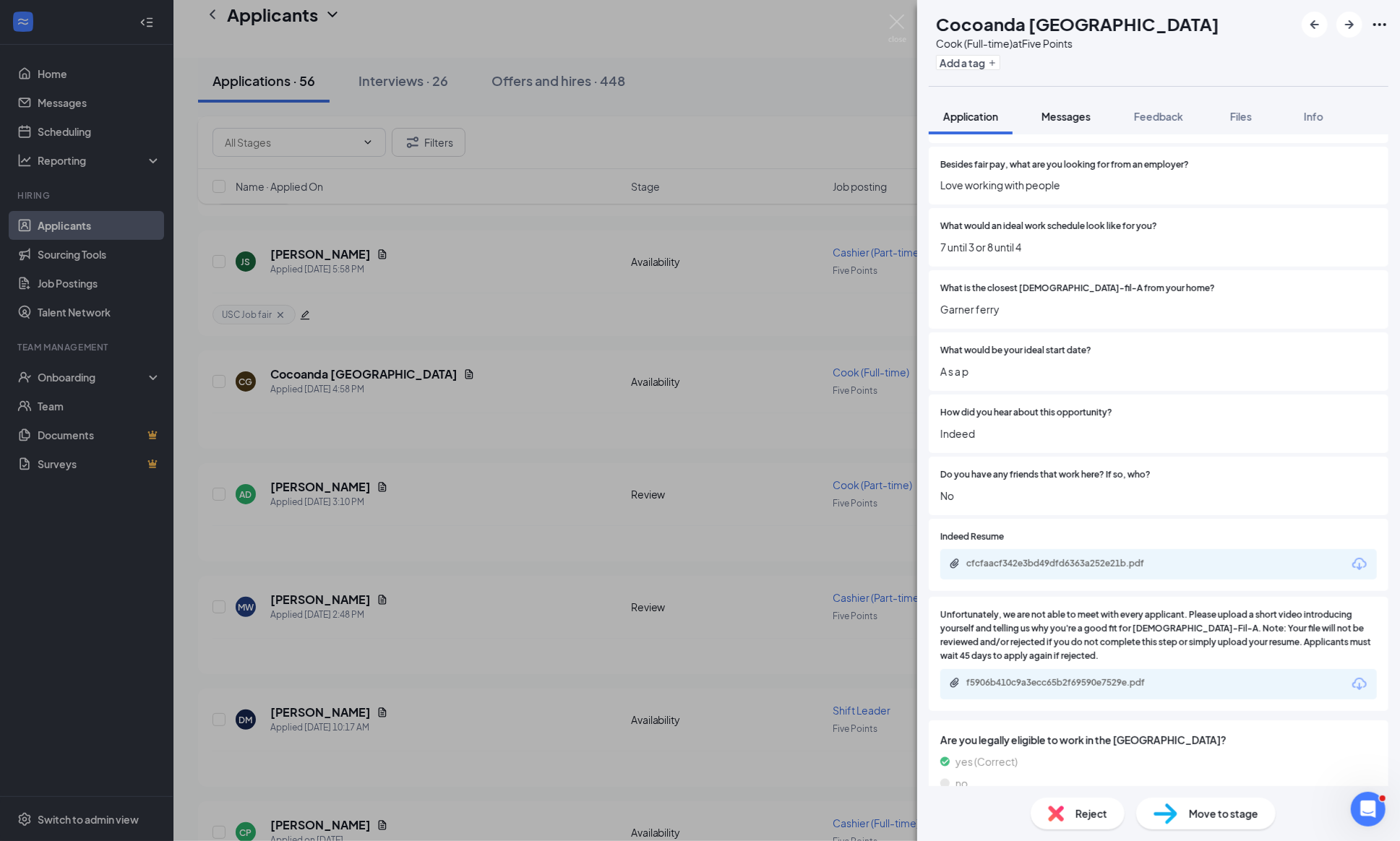
click at [1059, 110] on span "Messages" at bounding box center [1066, 116] width 50 height 13
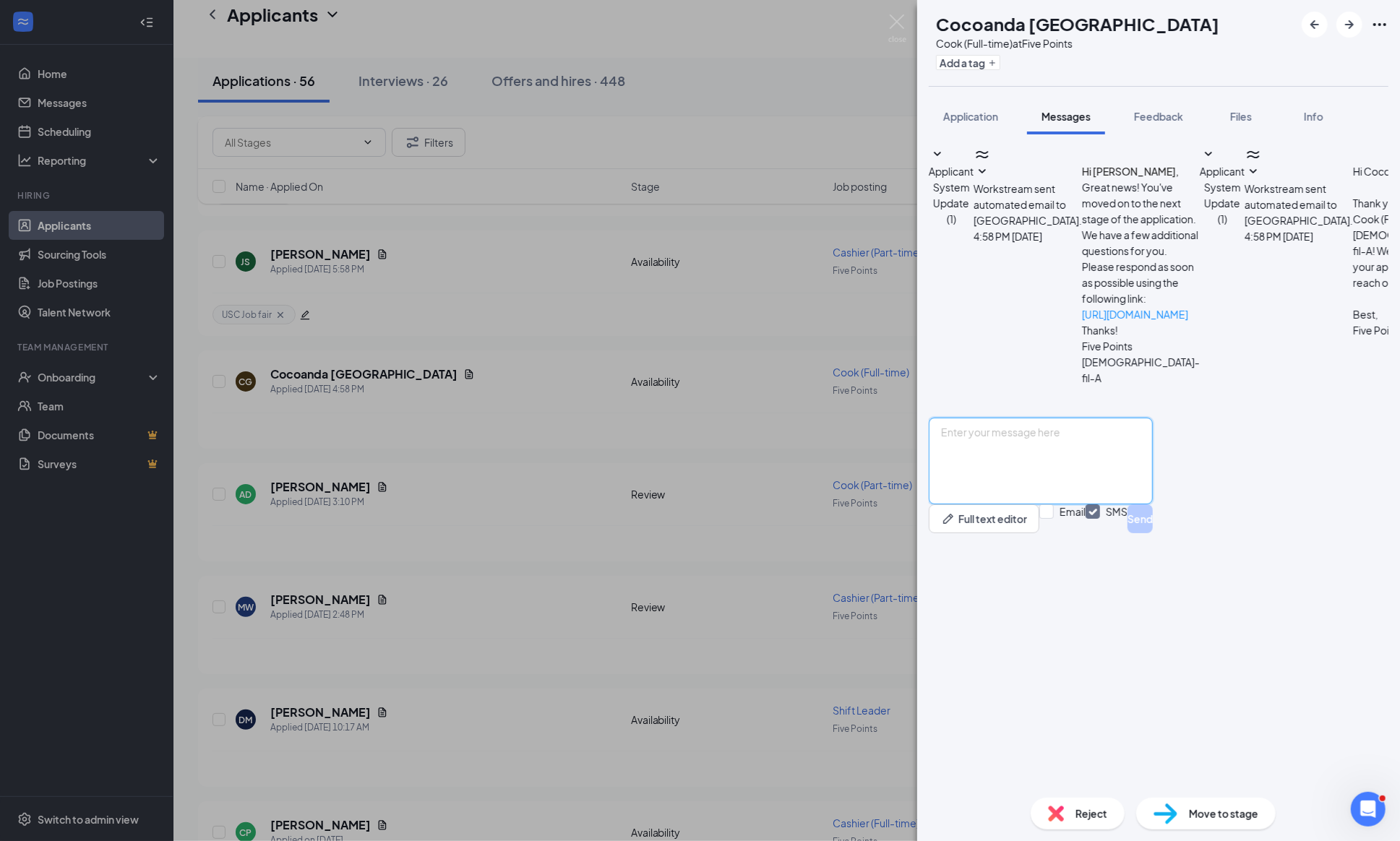
click at [1004, 504] on textarea at bounding box center [1041, 461] width 224 height 86
paste textarea "Greetings! Thanks for your interest in joining our [DEMOGRAPHIC_DATA]-fil-A Tea…"
type textarea "Greetings! Thanks for your interest in joining our [DEMOGRAPHIC_DATA]-fil-A Tea…"
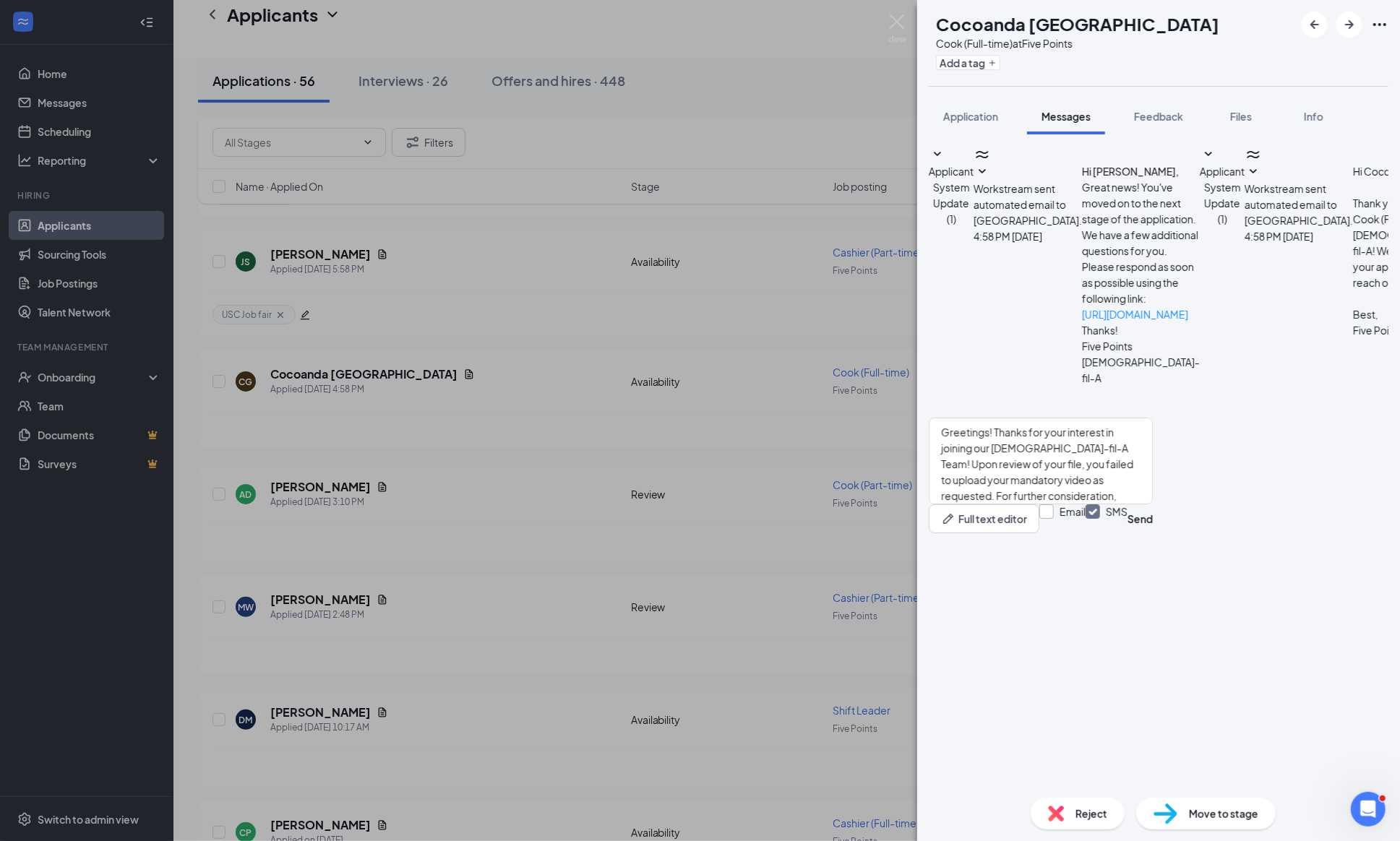
click at [1085, 533] on input "Email" at bounding box center [1062, 518] width 47 height 29
checkbox input "true"
click at [1153, 533] on button "Send" at bounding box center [1140, 518] width 25 height 29
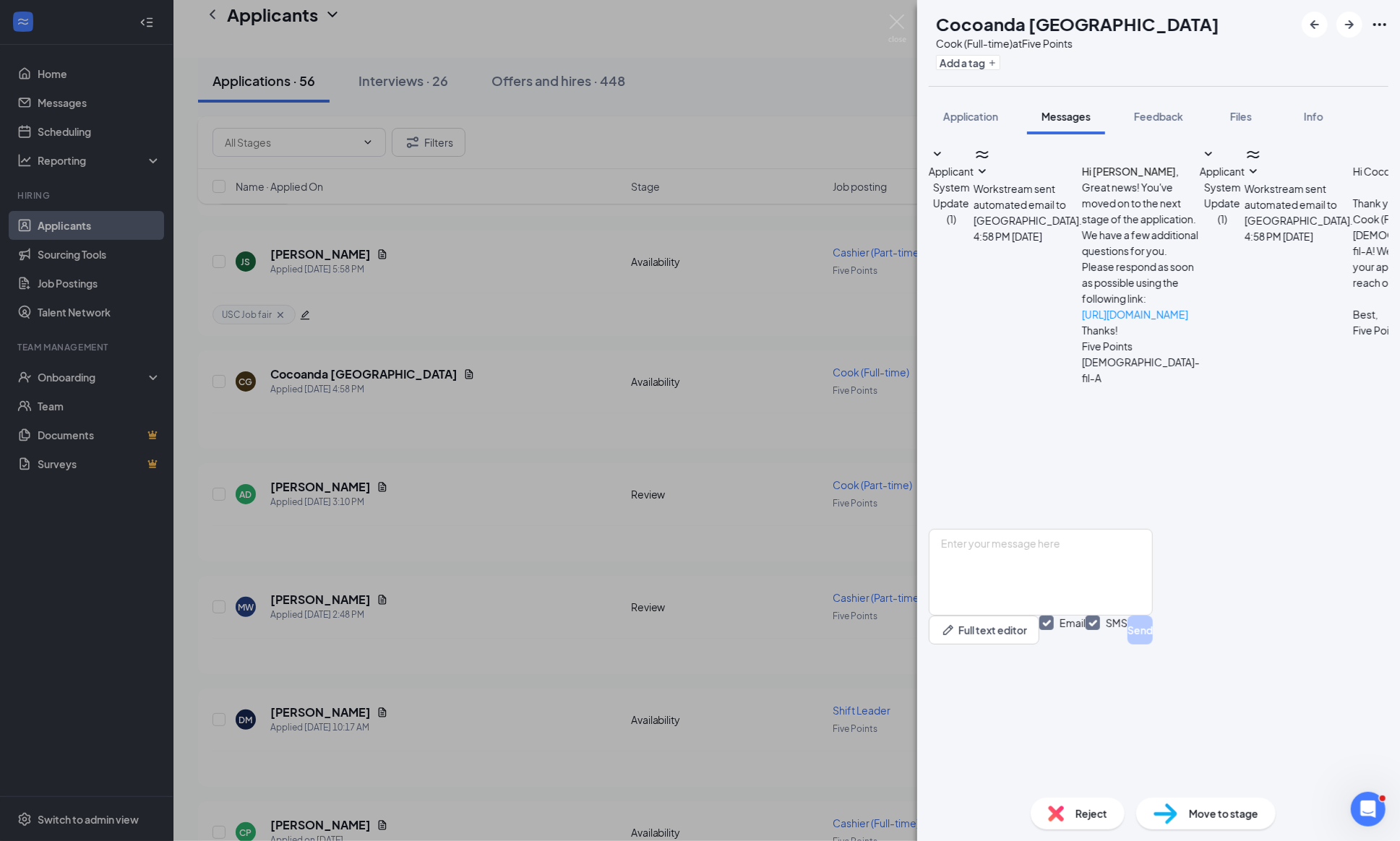
scroll to position [350, 0]
click at [907, 20] on div "CG Cocoanda Glasgow Cook (Full-time) at Five Points Add a tag Application Messa…" at bounding box center [700, 420] width 1400 height 841
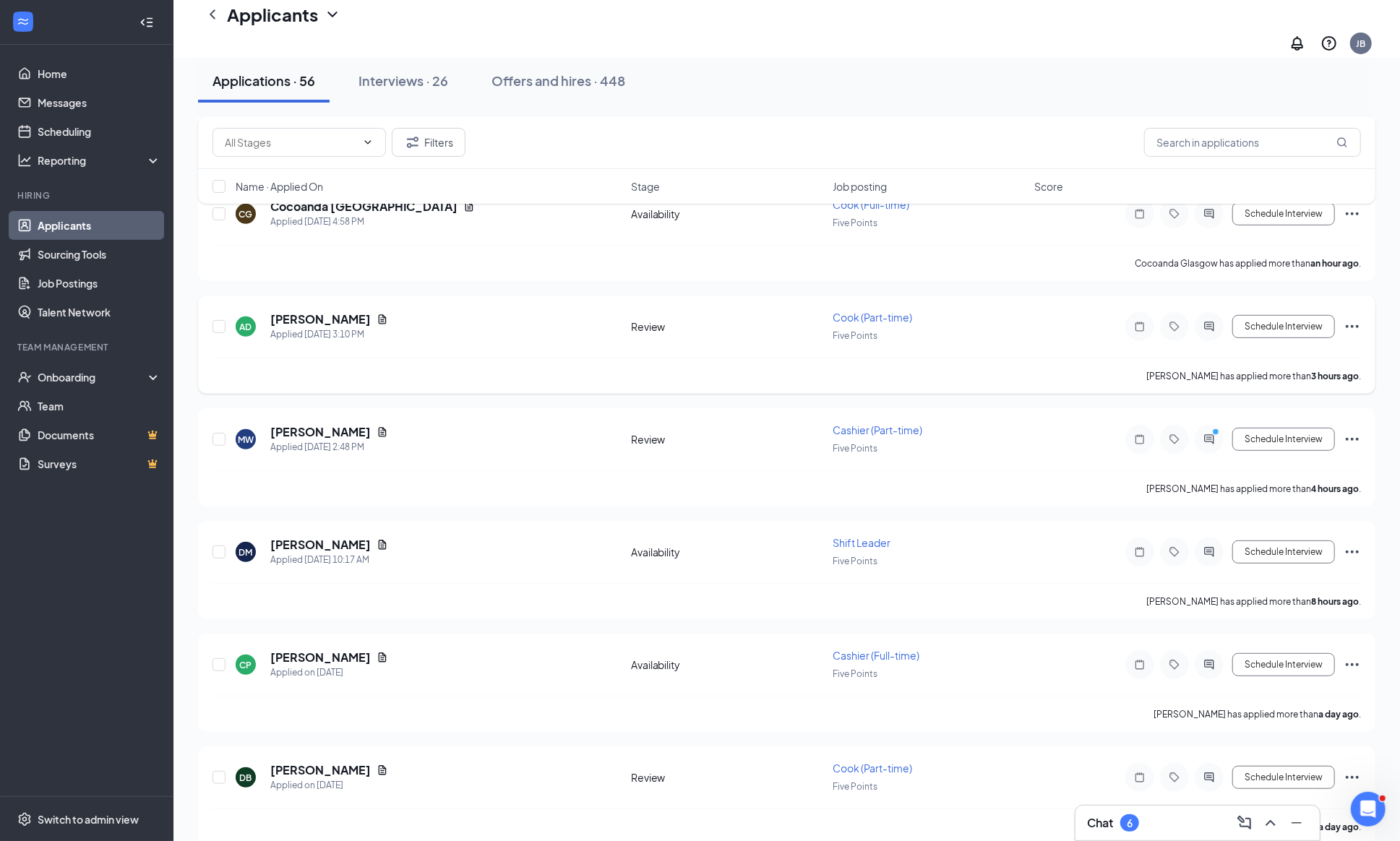
scroll to position [345, 0]
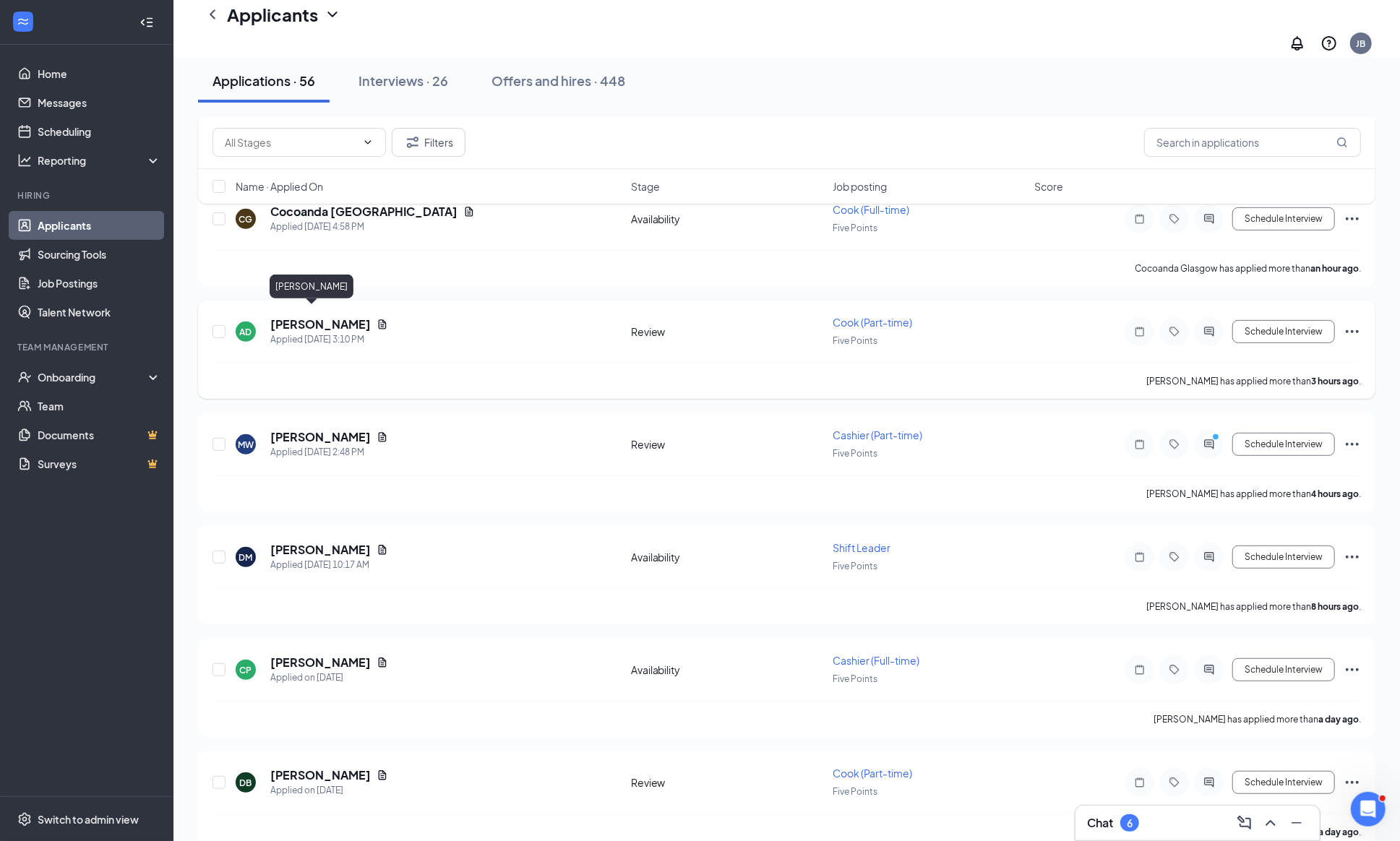
click at [289, 317] on h5 "[PERSON_NAME]" at bounding box center [320, 325] width 100 height 16
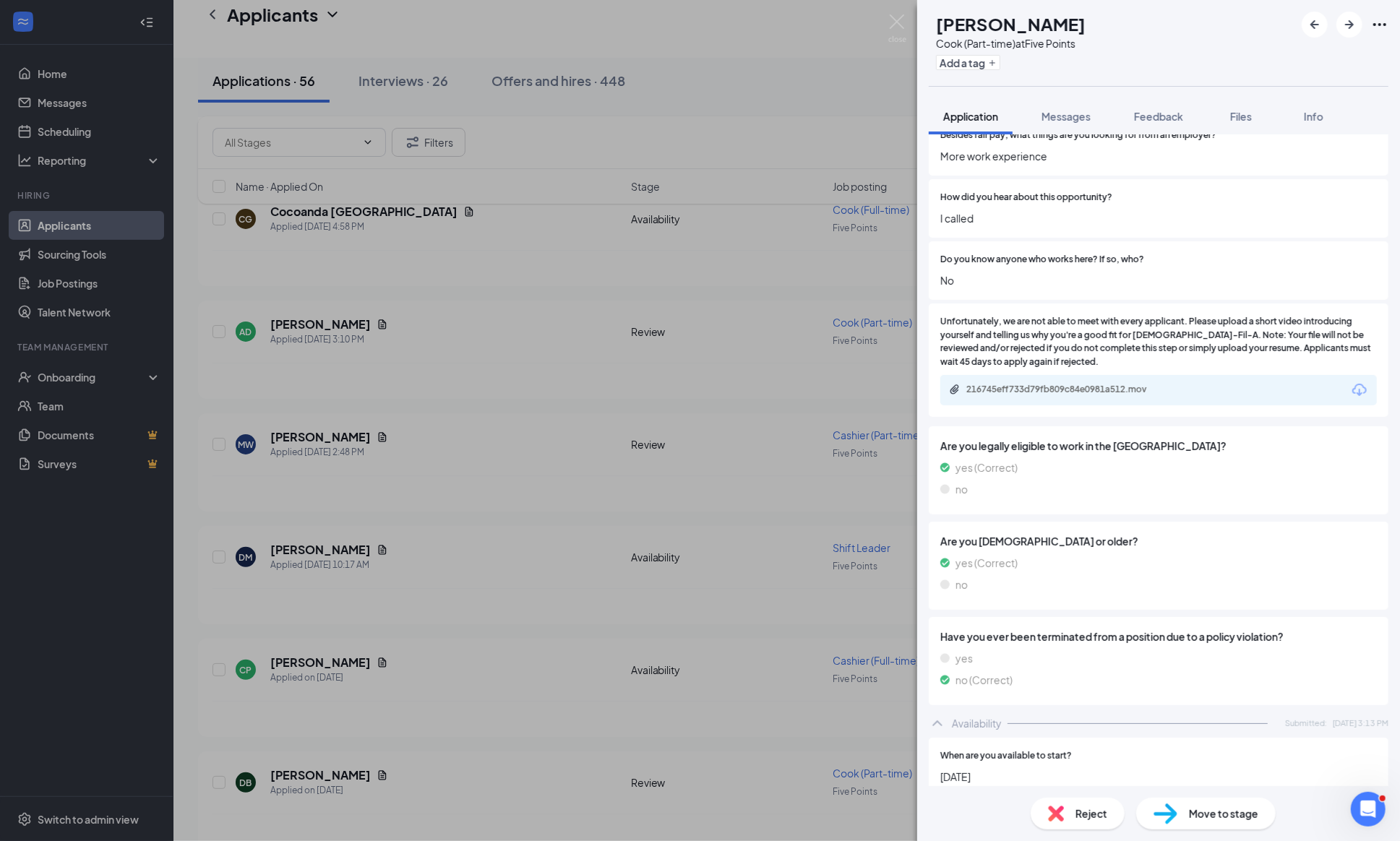
scroll to position [1025, 0]
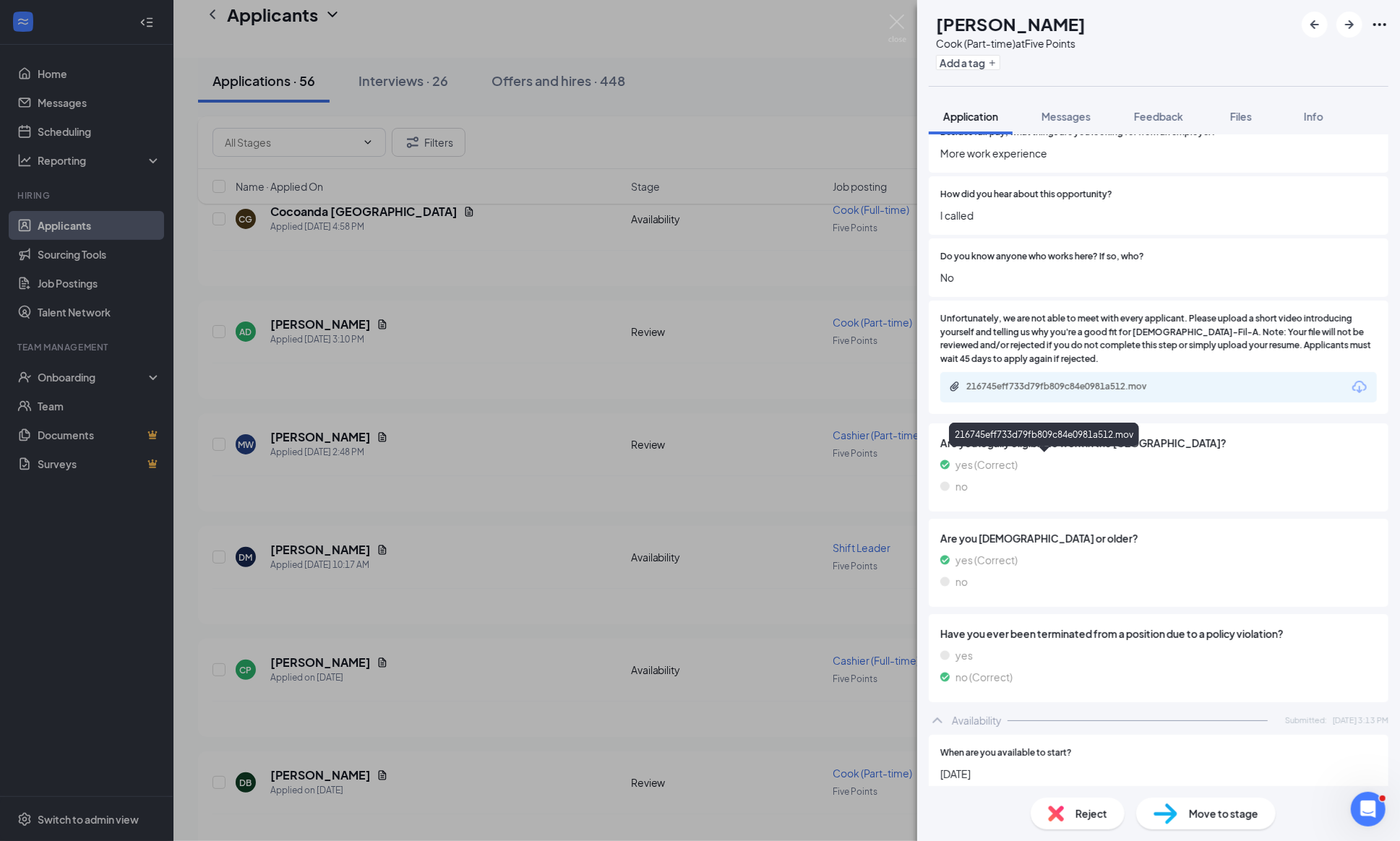
click at [1006, 392] on div "216745eff733d79fb809c84e0981a512.mov" at bounding box center [1067, 387] width 203 height 12
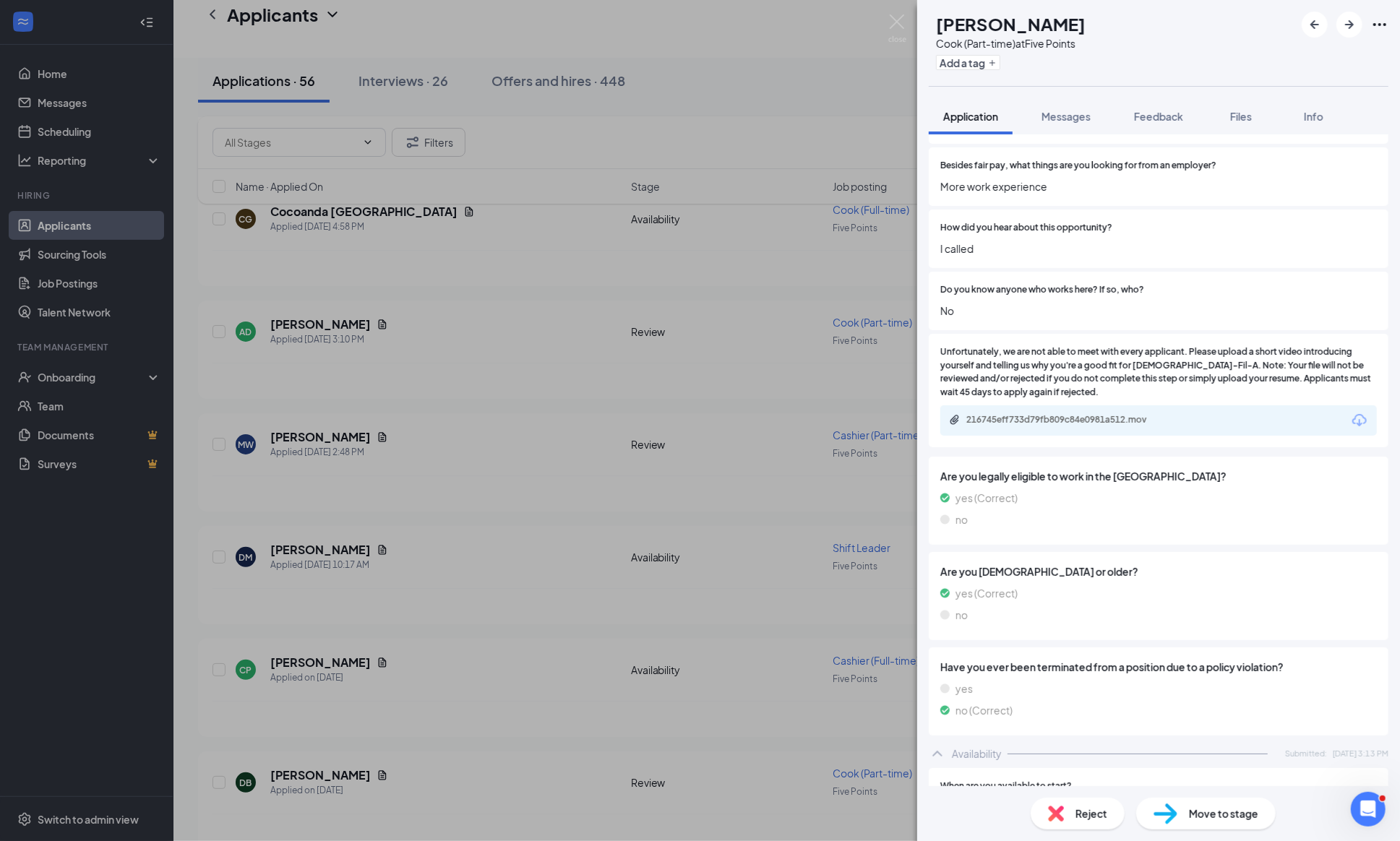
scroll to position [1043, 0]
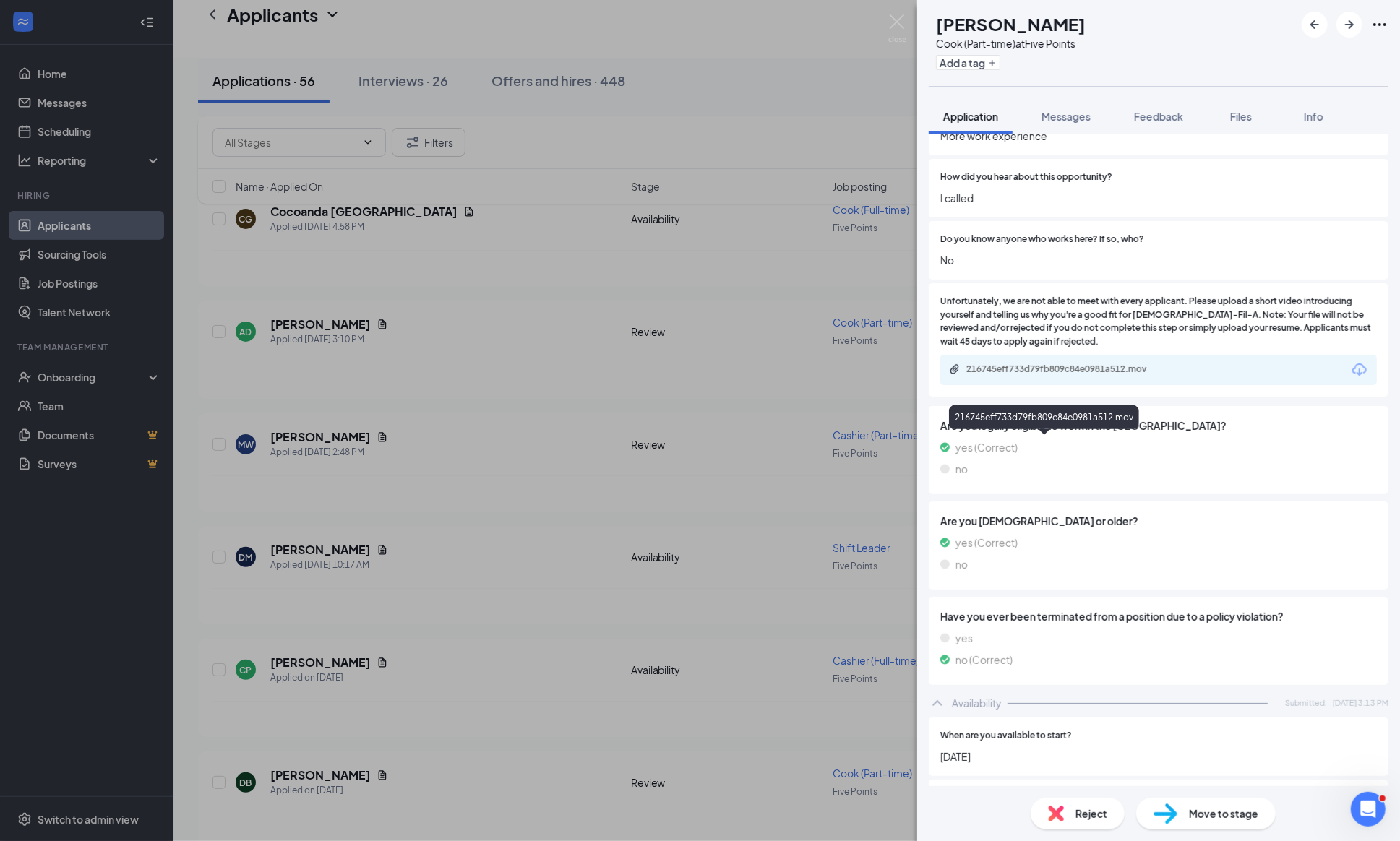
click at [1019, 375] on div "216745eff733d79fb809c84e0981a512.mov" at bounding box center [1067, 369] width 203 height 12
click at [900, 18] on img at bounding box center [898, 29] width 18 height 28
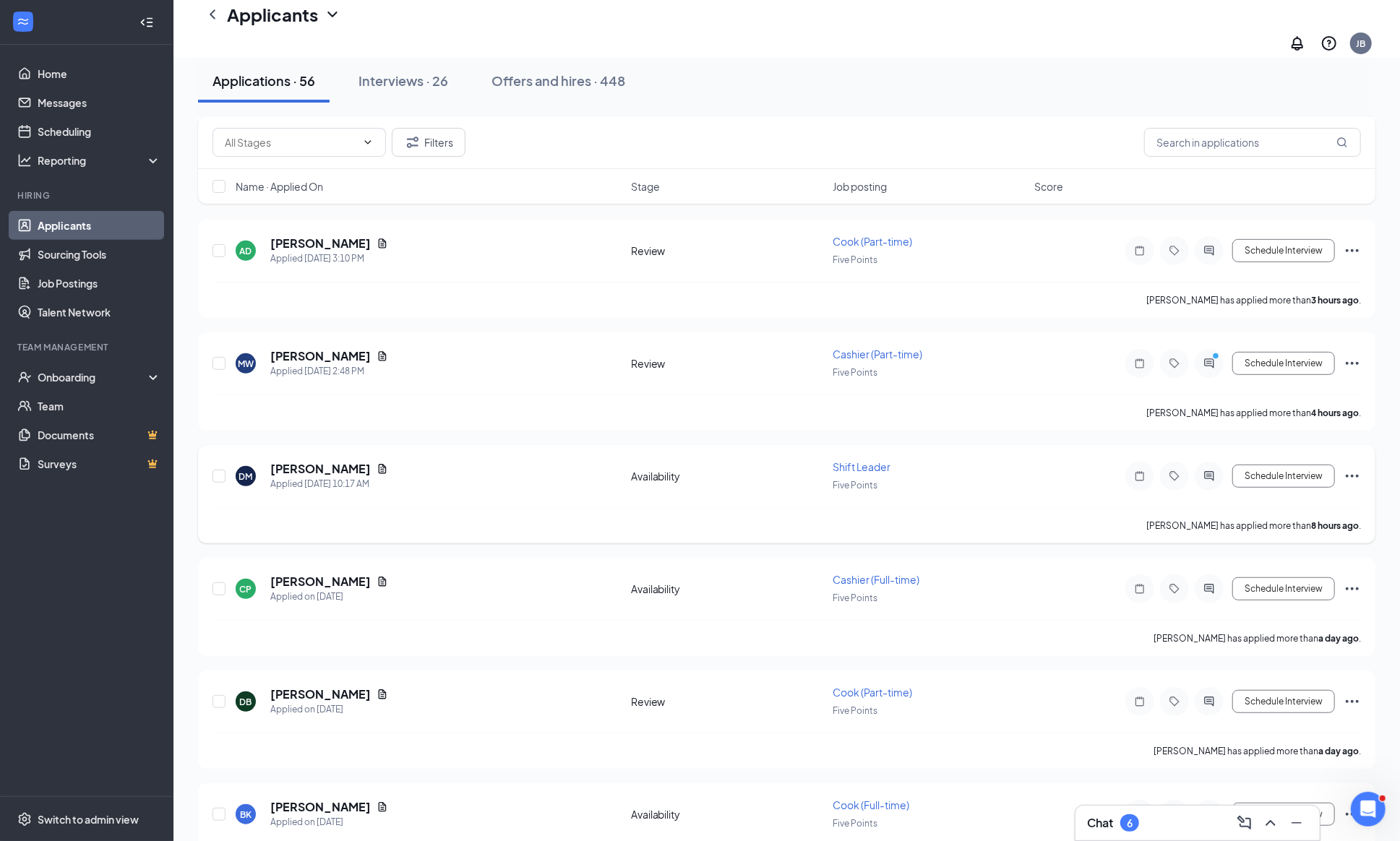
scroll to position [429, 0]
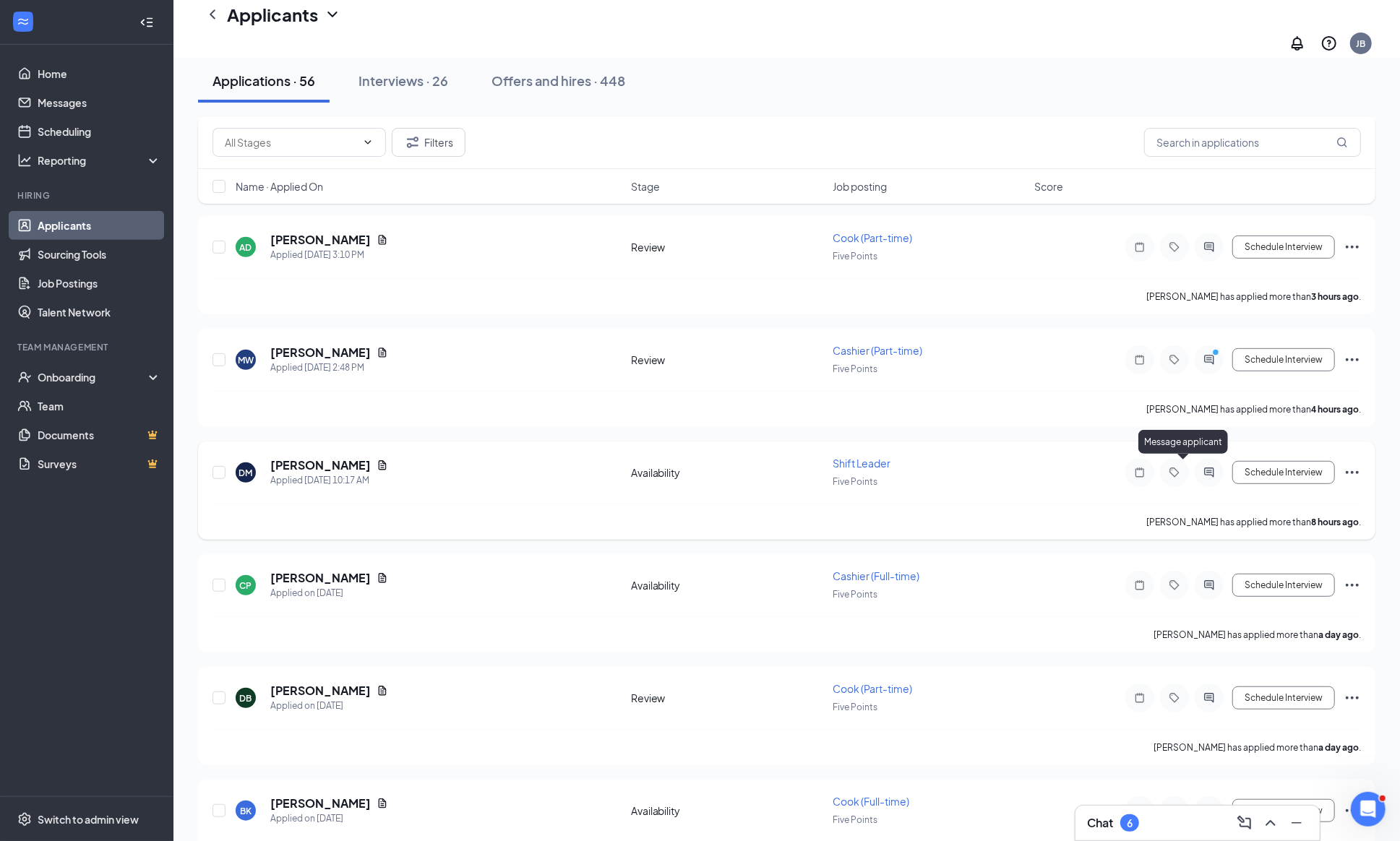
click at [1200, 467] on icon "ActiveChat" at bounding box center [1208, 473] width 17 height 12
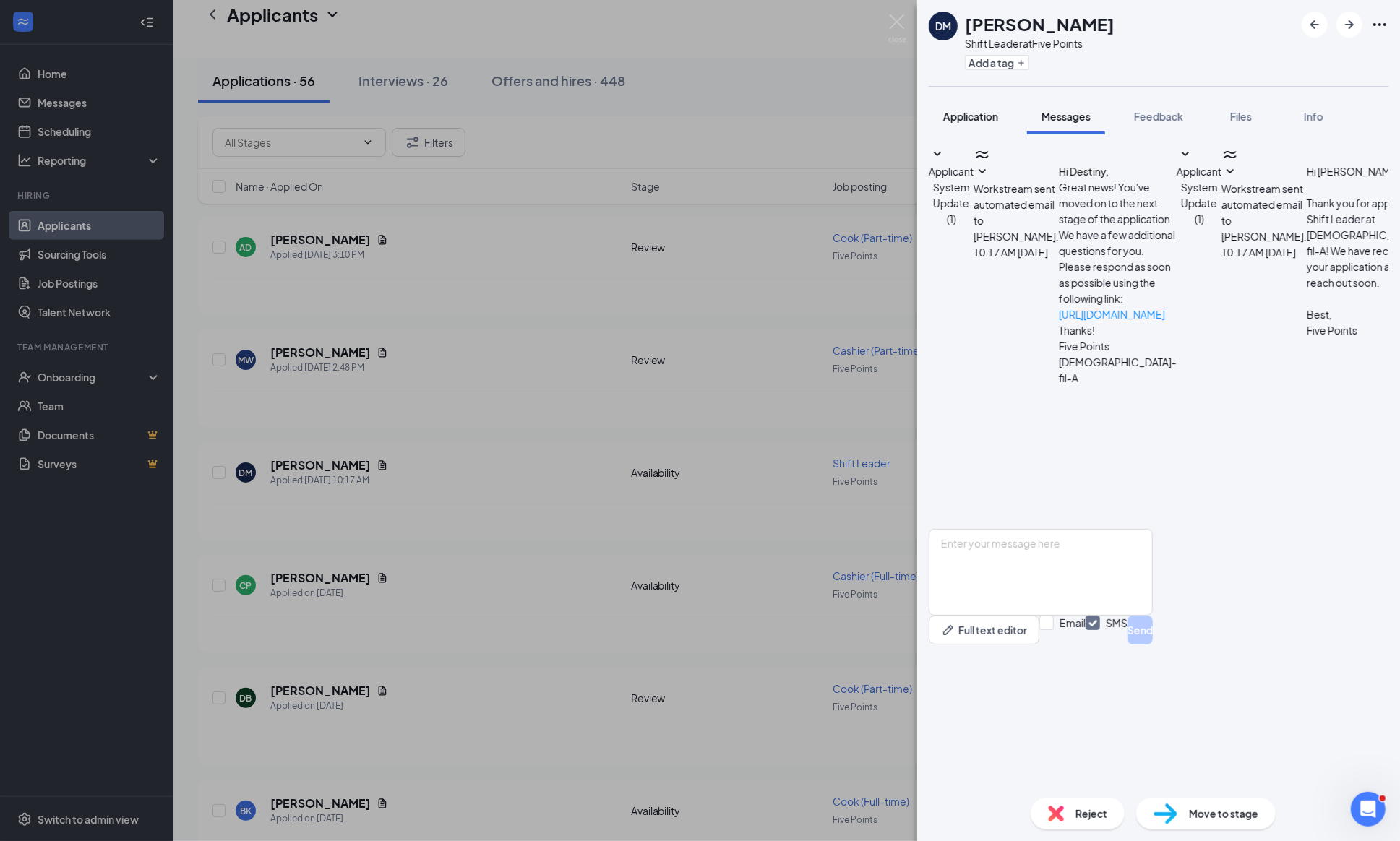
scroll to position [392, 0]
click at [900, 15] on img at bounding box center [898, 29] width 18 height 28
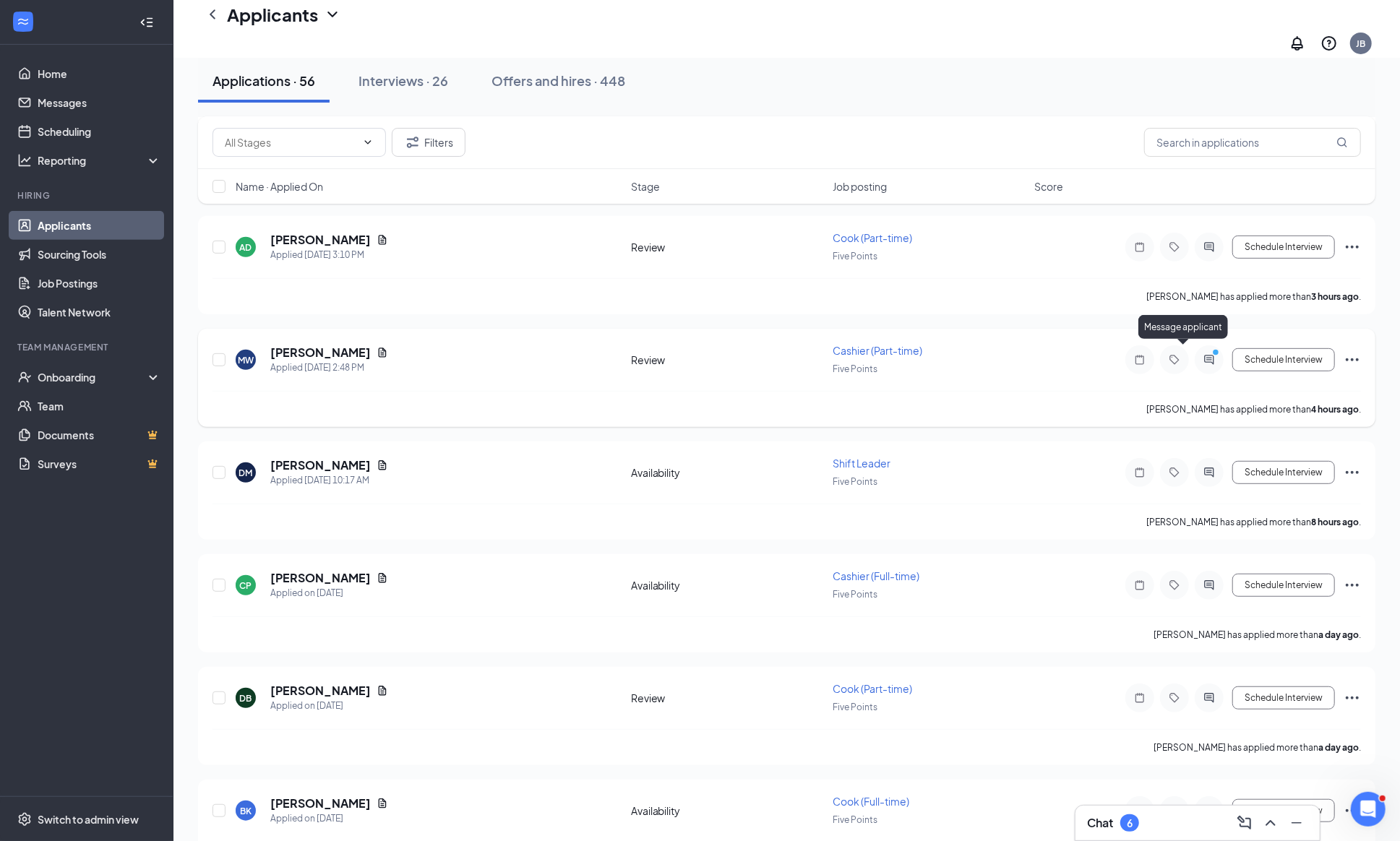
click at [1209, 353] on icon "PrimaryDot" at bounding box center [1217, 354] width 17 height 12
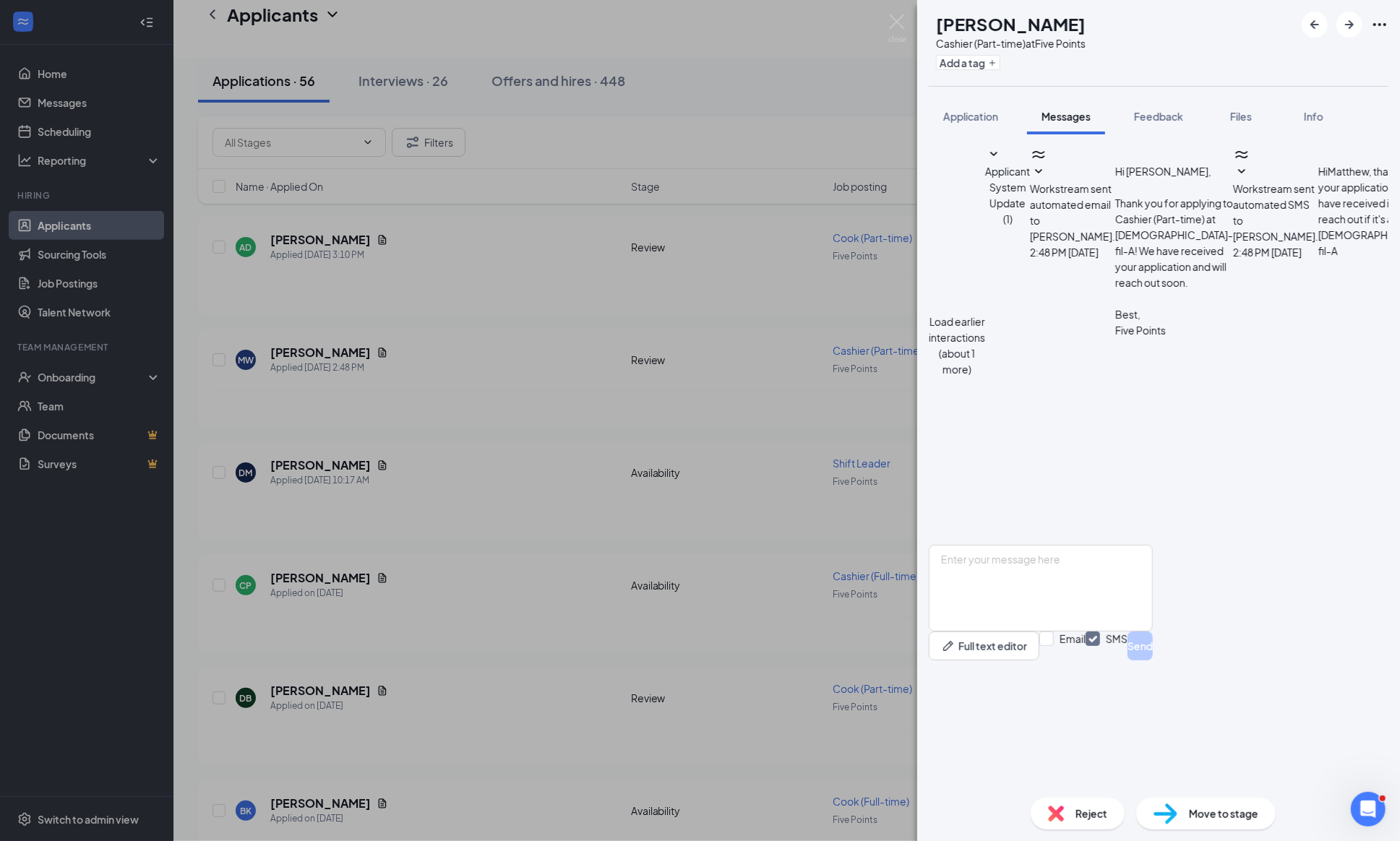
scroll to position [565, 0]
click at [1000, 68] on button "Add a tag" at bounding box center [968, 62] width 65 height 15
click at [1177, 63] on div "MW [PERSON_NAME] Cashier (Part-time) at Five Points" at bounding box center [1159, 43] width 483 height 86
click at [970, 114] on span "Application" at bounding box center [970, 116] width 55 height 13
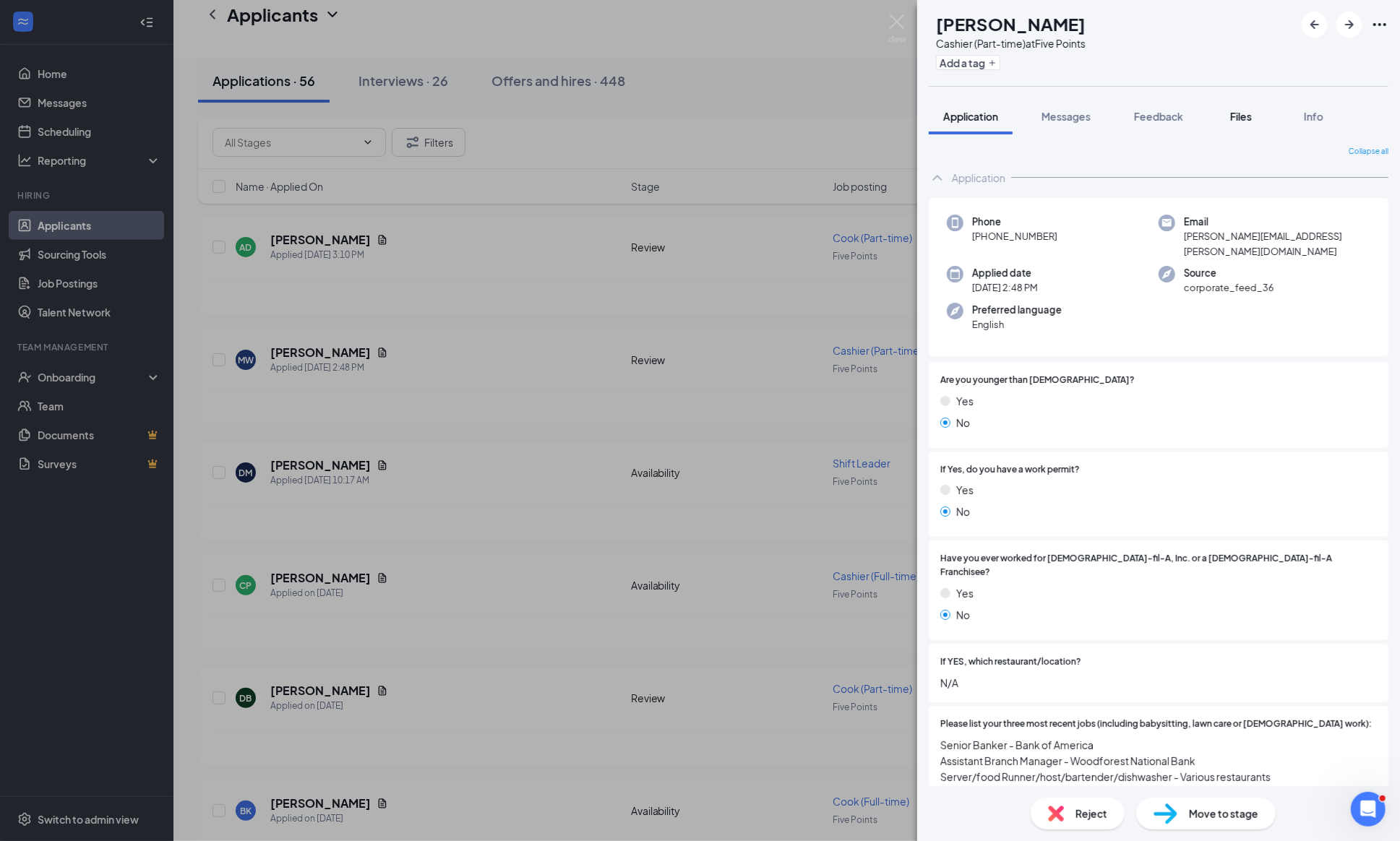
click at [1253, 122] on button "Files" at bounding box center [1241, 116] width 58 height 36
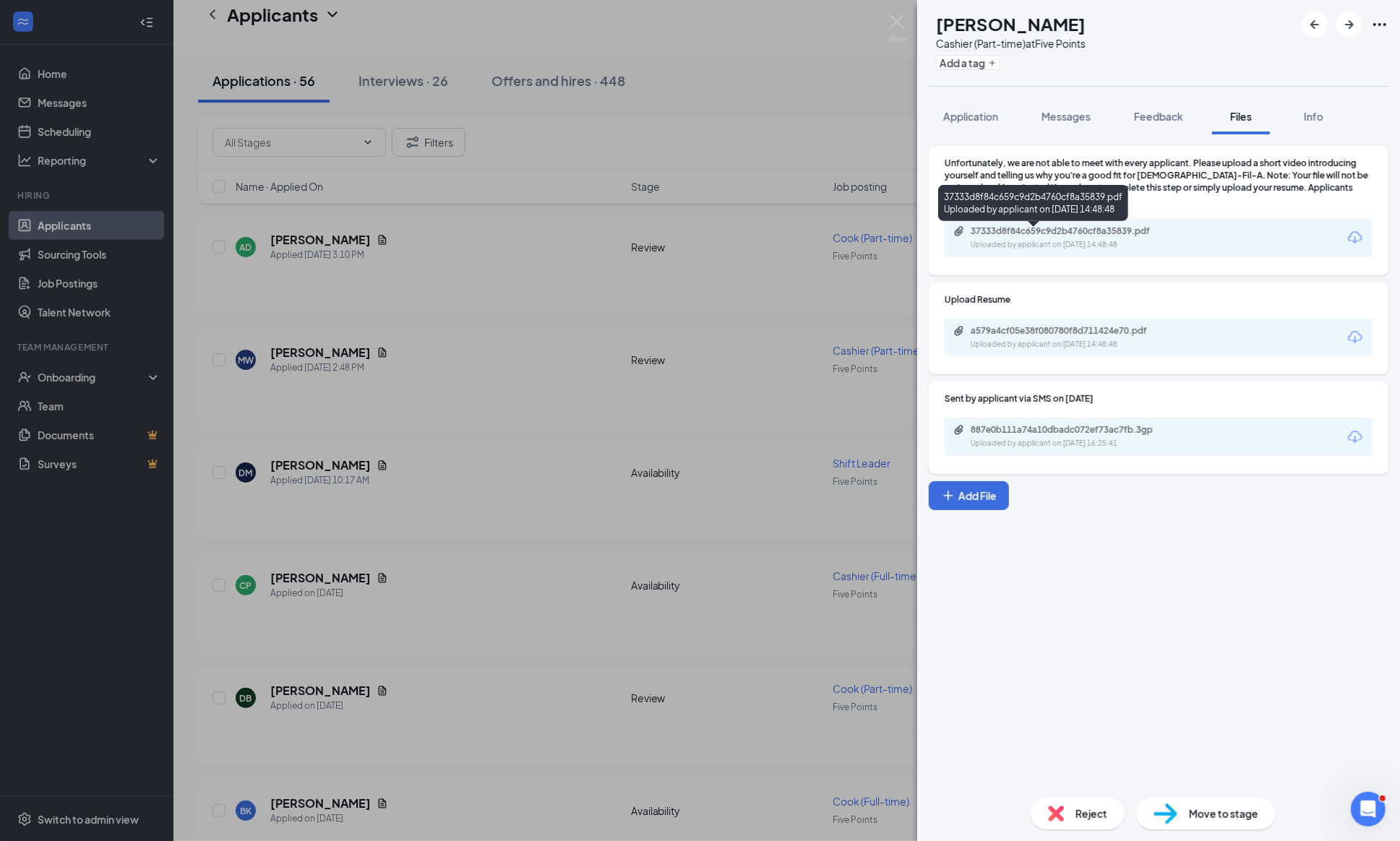
click at [1015, 247] on div "37333d8f84c659c9d2b4760cf8a35839.pdf Uploaded by applicant on [DATE] 14:48:48" at bounding box center [1070, 237] width 234 height 25
click at [976, 105] on button "Application" at bounding box center [970, 116] width 83 height 36
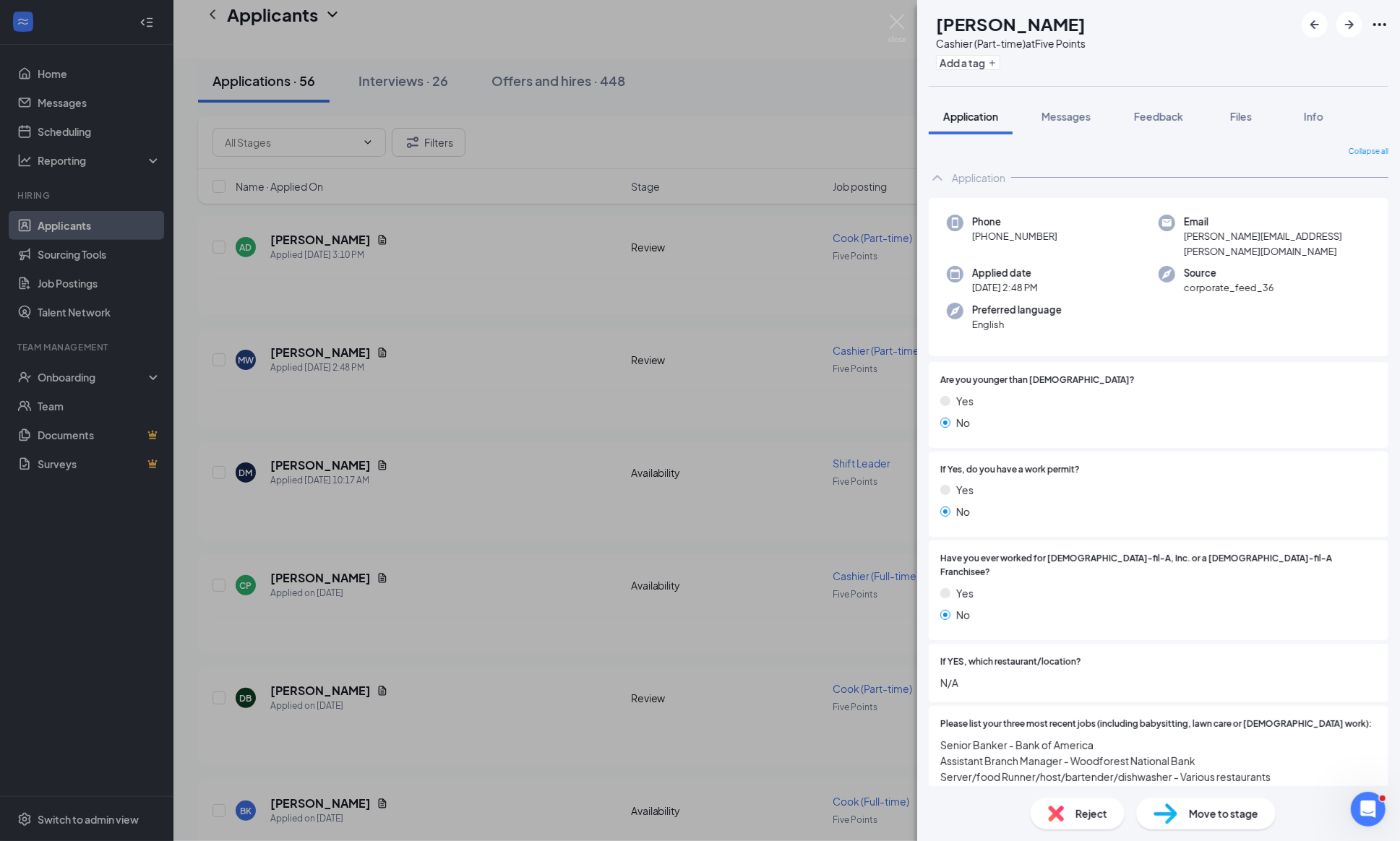
click at [1189, 813] on span "Move to stage" at bounding box center [1223, 814] width 70 height 16
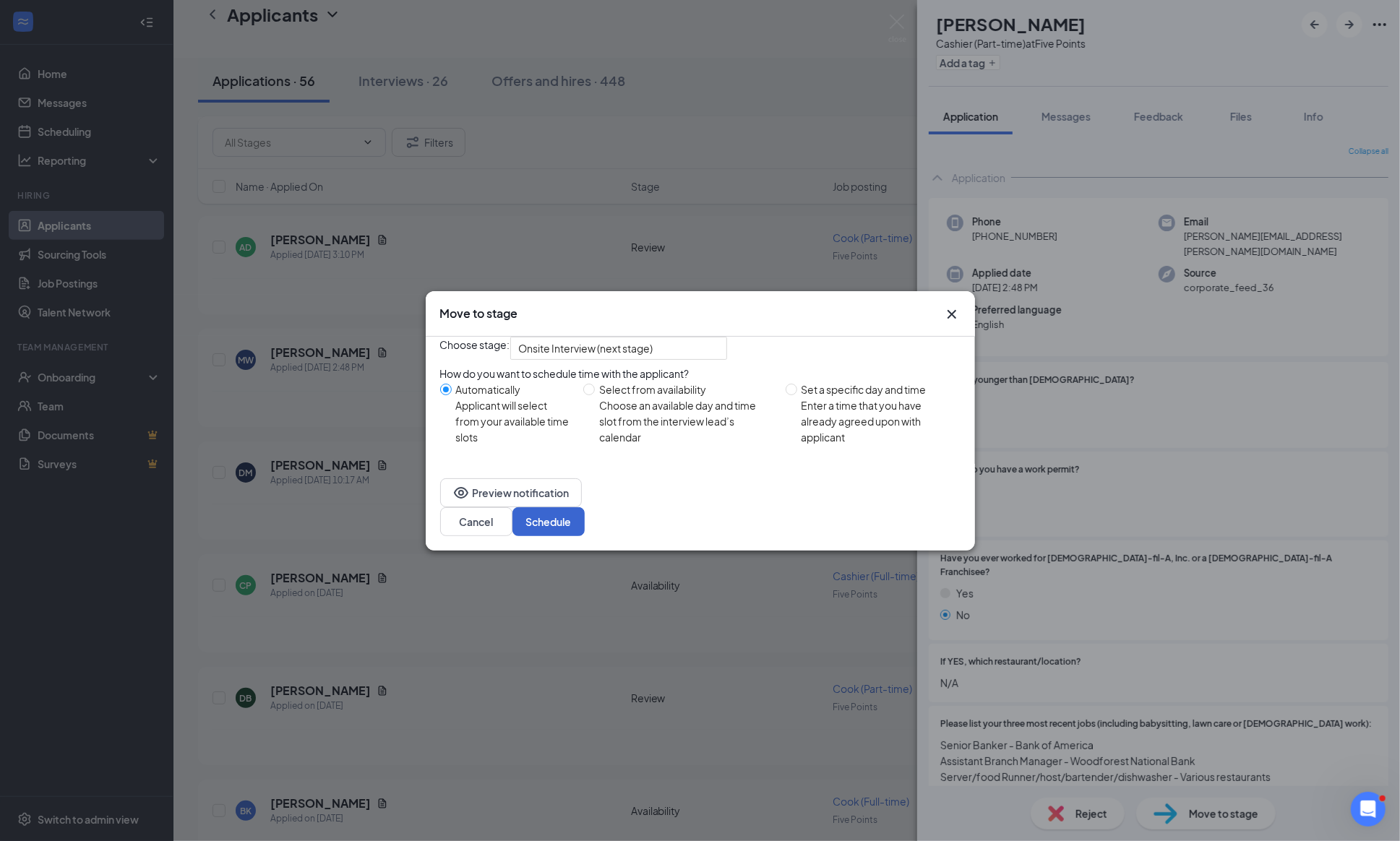
click at [585, 531] on button "Schedule" at bounding box center [548, 521] width 72 height 29
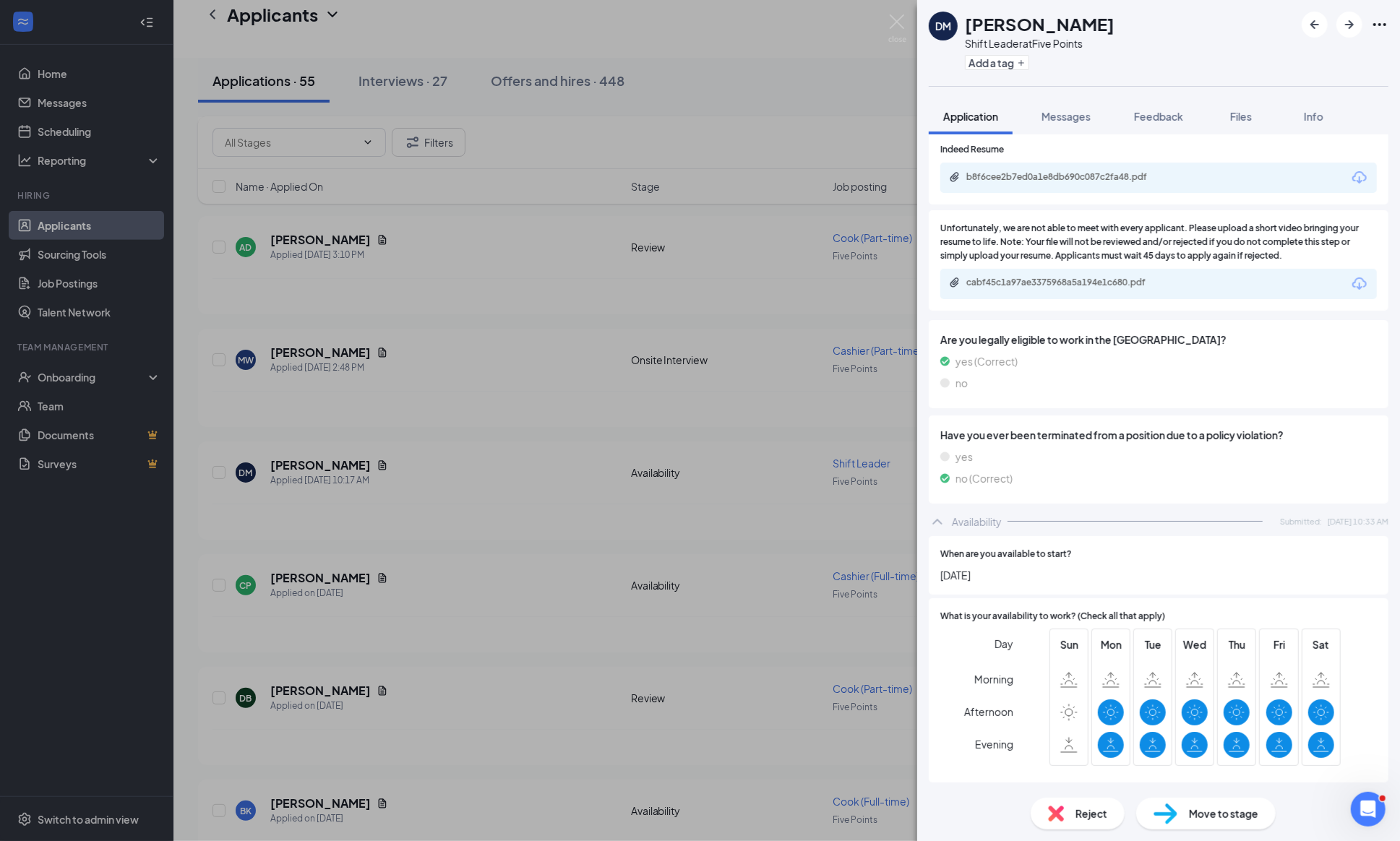
scroll to position [862, 0]
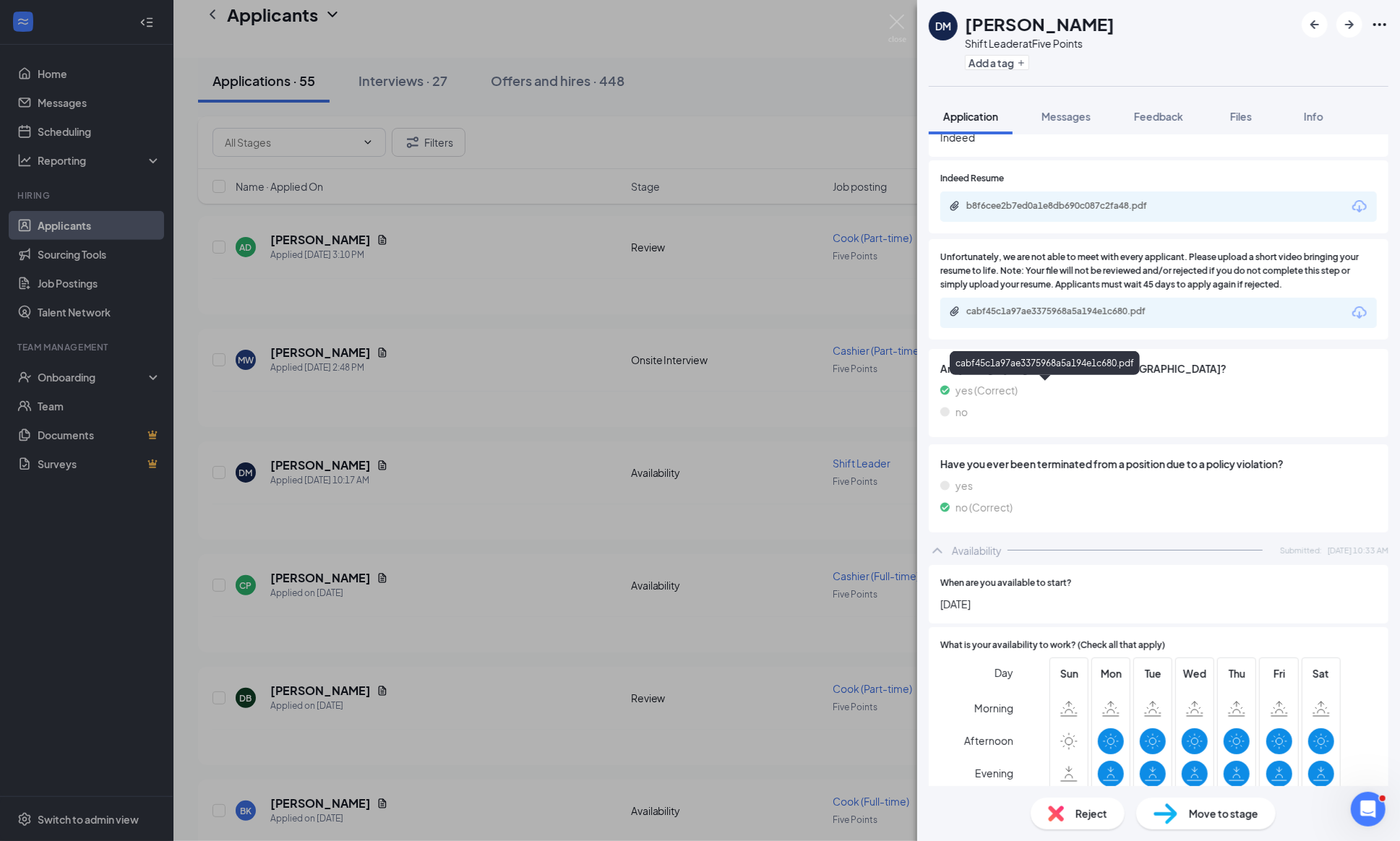
click at [1033, 318] on div "cabf45c1a97ae3375968a5a194e1c680.pdf" at bounding box center [1067, 312] width 203 height 12
click at [904, 11] on div "DM [PERSON_NAME] Shift Leader at Five Points Add a tag Application Messages Fee…" at bounding box center [700, 420] width 1400 height 841
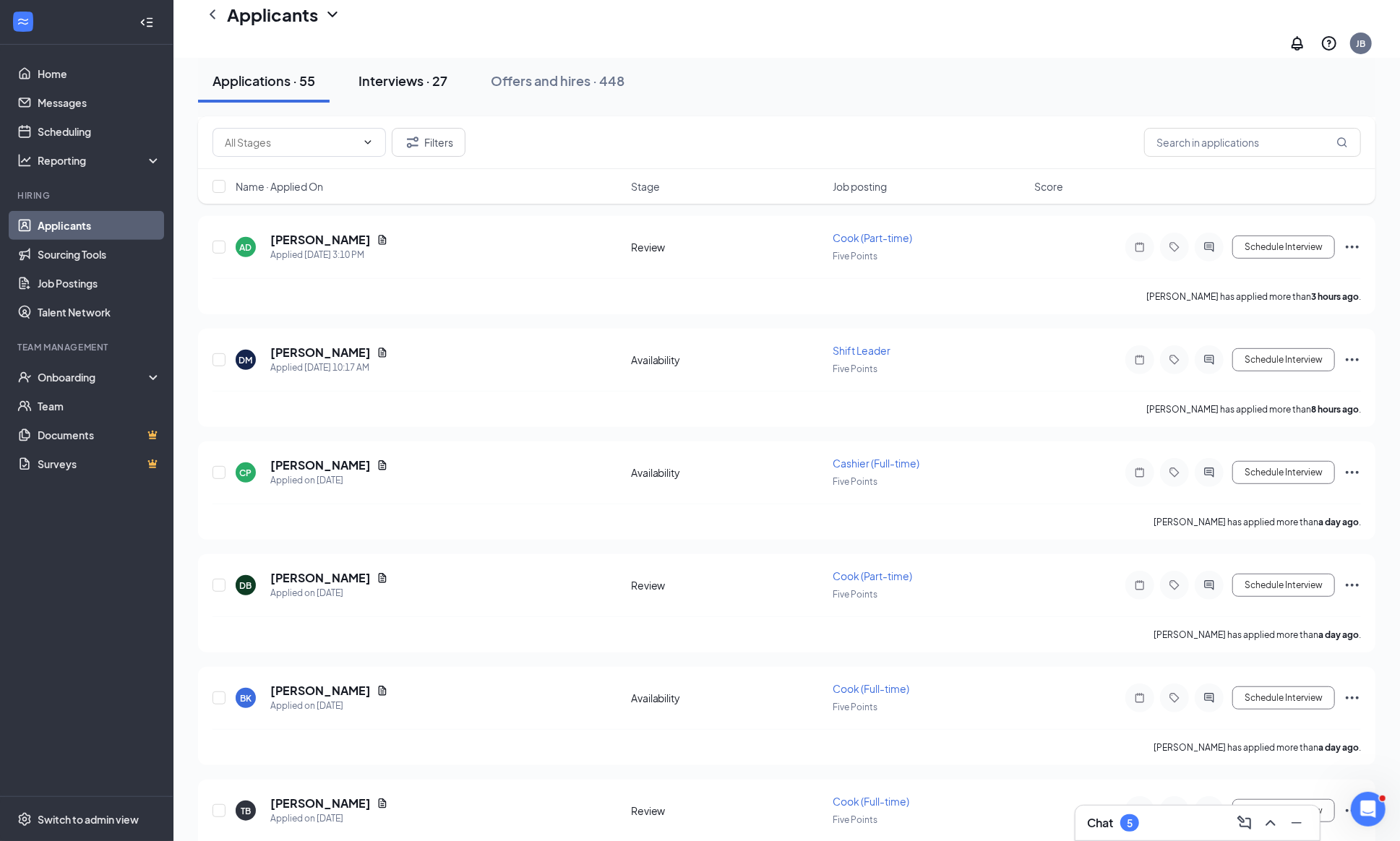
click at [383, 84] on div "Interviews · 27" at bounding box center [403, 80] width 89 height 18
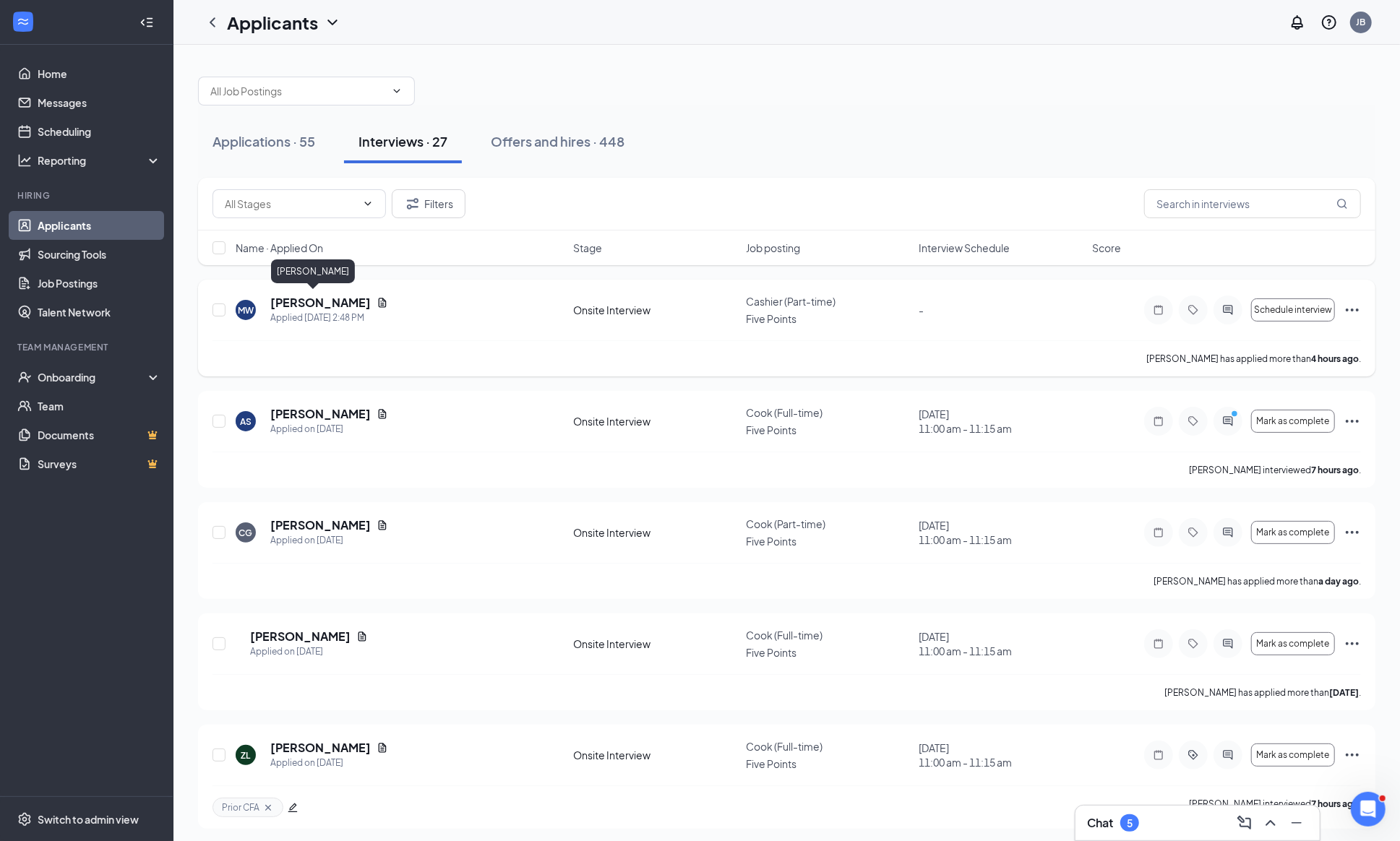
click at [292, 302] on h5 "[PERSON_NAME]" at bounding box center [320, 303] width 100 height 16
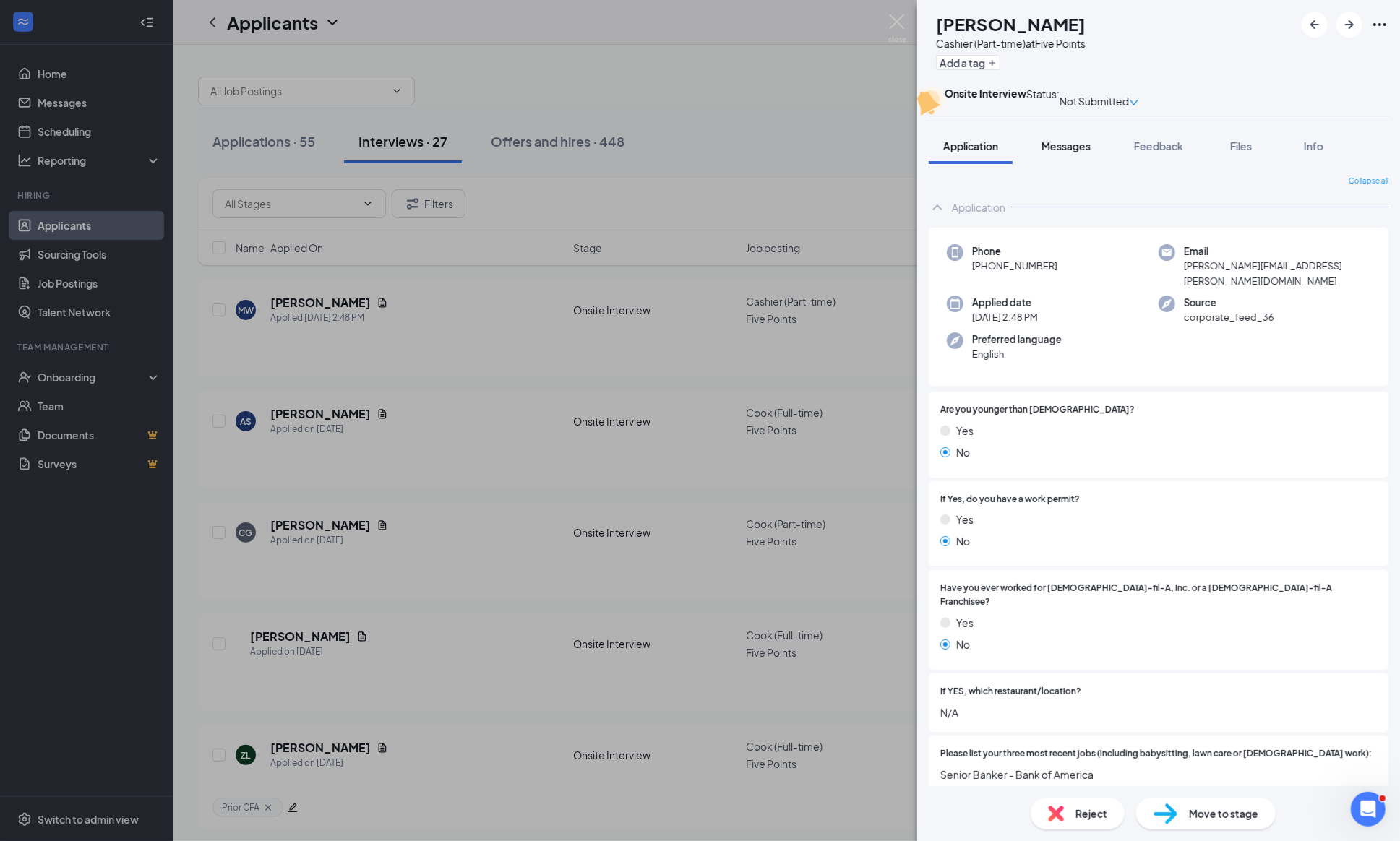
click at [1081, 153] on span "Messages" at bounding box center [1066, 145] width 50 height 13
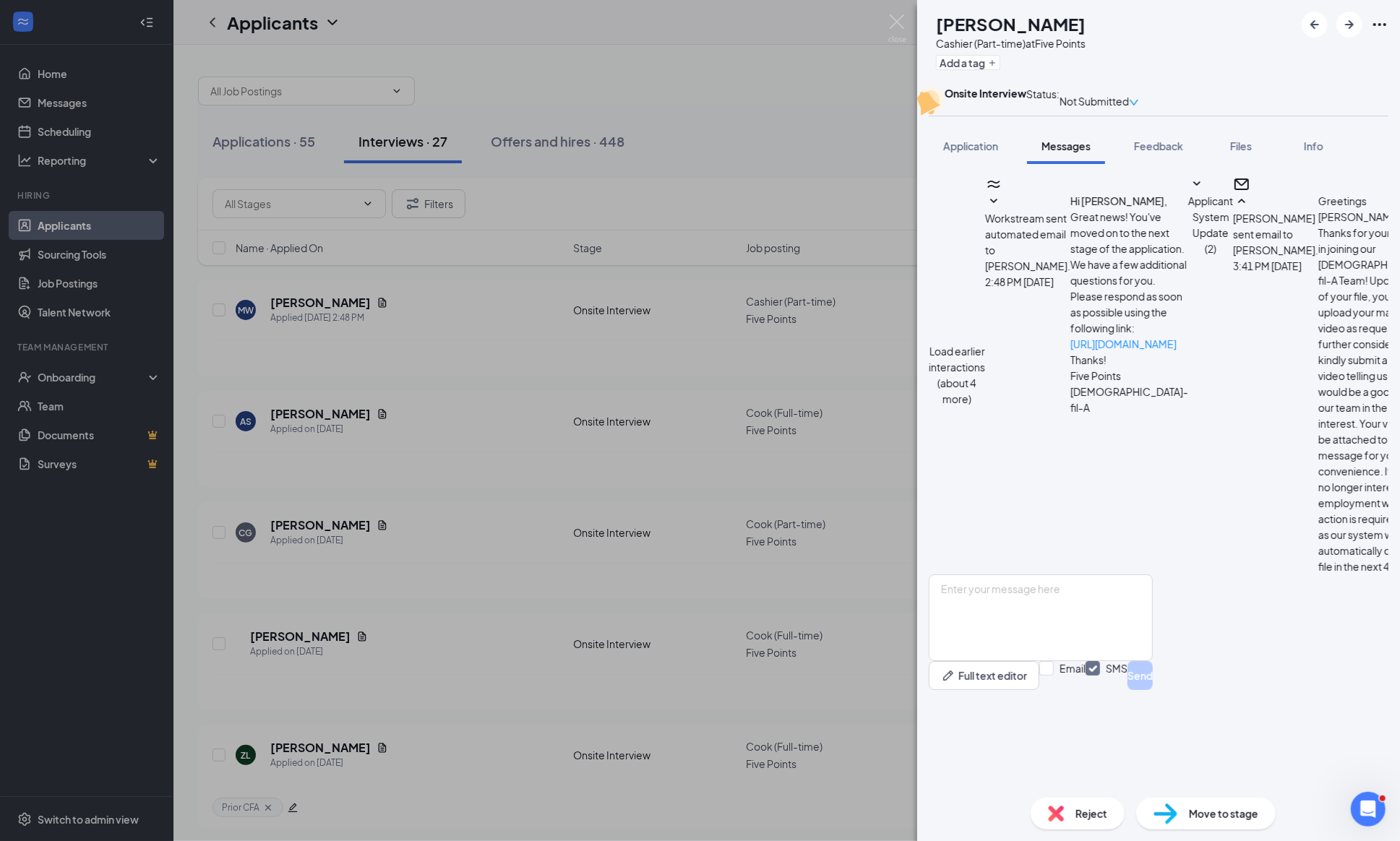
scroll to position [628, 0]
click at [532, 79] on div "MW [PERSON_NAME] Cashier (Part-time) at Five Points Add a tag Onsite Interview …" at bounding box center [700, 420] width 1400 height 841
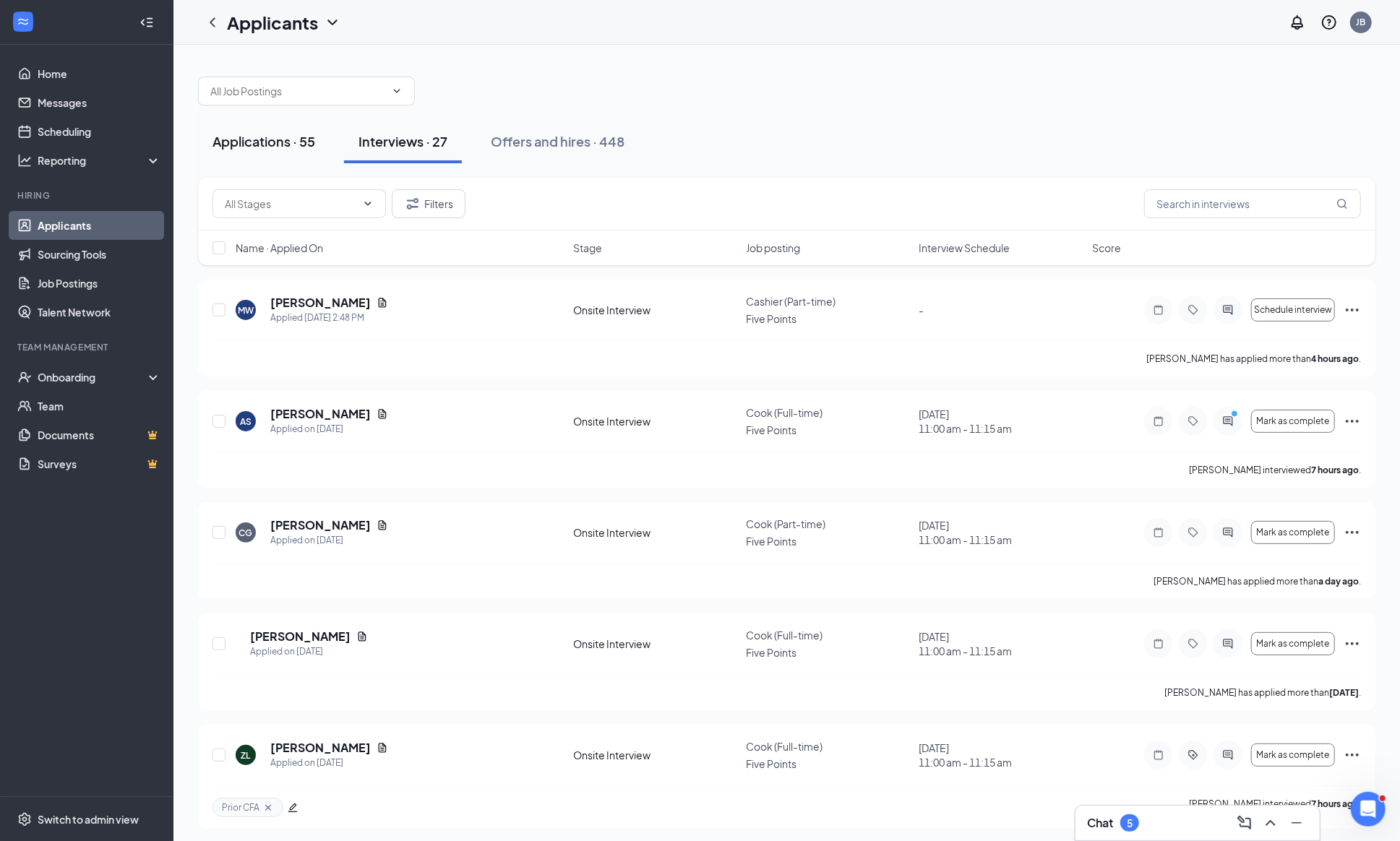
click at [270, 146] on div "Applications · 55" at bounding box center [263, 141] width 102 height 18
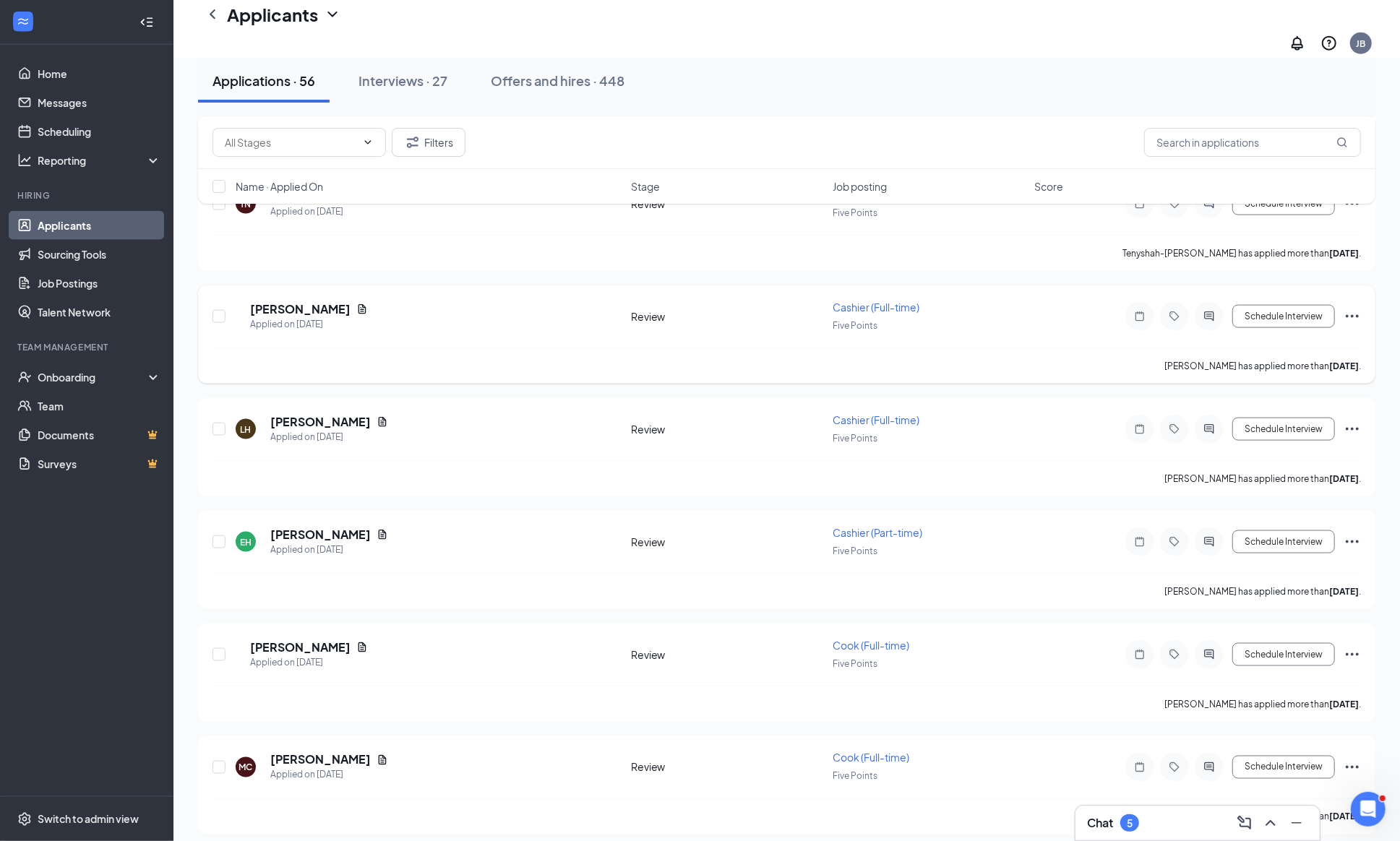
scroll to position [1534, 0]
